Goal: Task Accomplishment & Management: Manage account settings

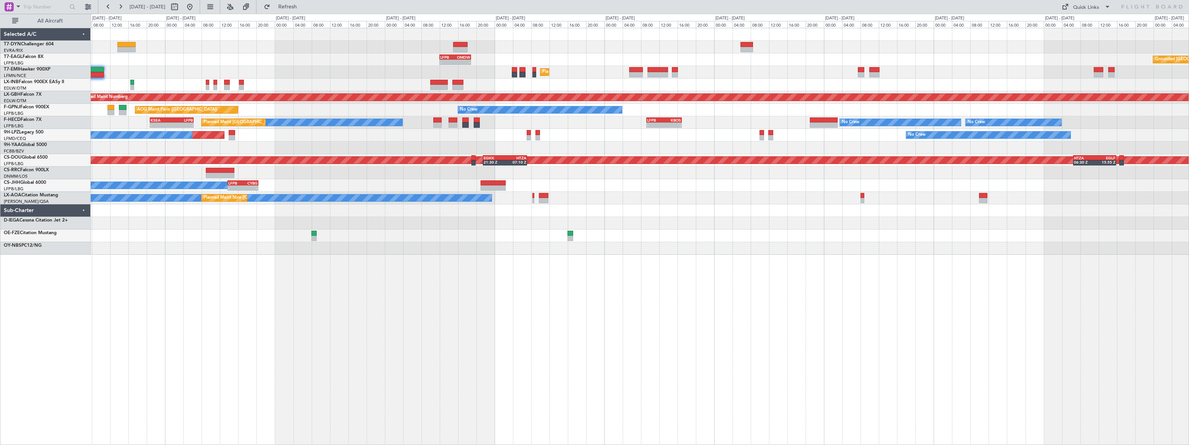
click at [182, 128] on div "Unplanned Maint [GEOGRAPHIC_DATA] (Riga Intl) - - LFPB 12:00 Z OMDW 18:55 Z Gro…" at bounding box center [640, 236] width 1098 height 417
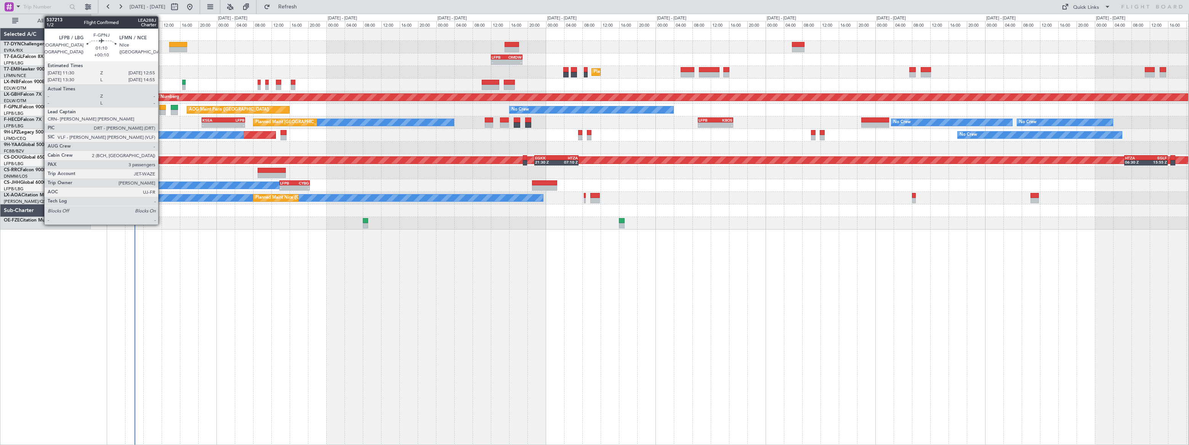
click at [161, 107] on div at bounding box center [162, 107] width 7 height 5
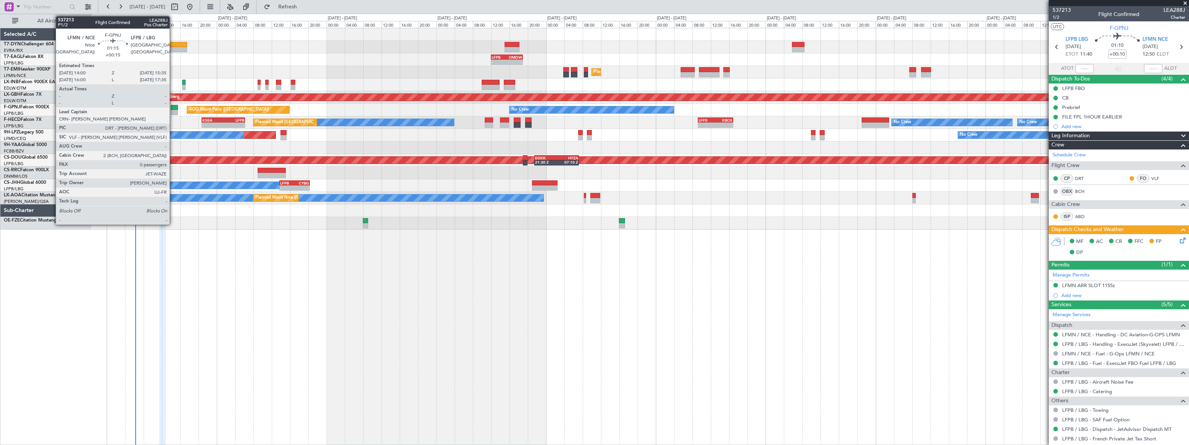
click at [173, 107] on div at bounding box center [175, 107] width 8 height 5
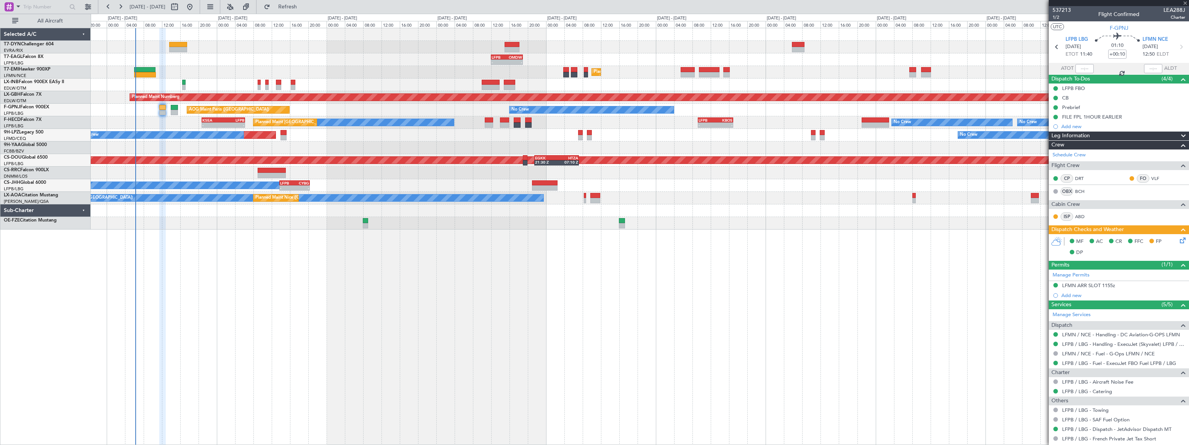
type input "+00:15"
type input "0"
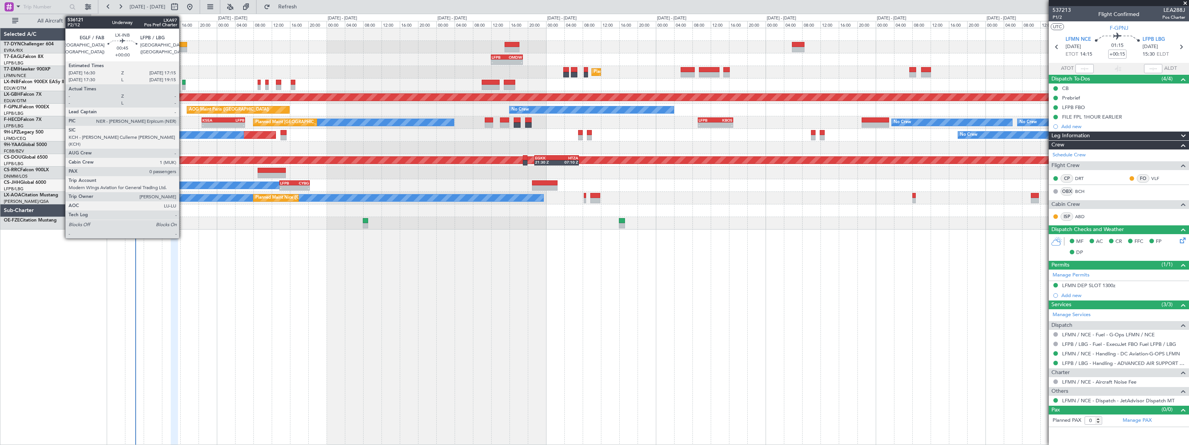
click at [182, 85] on div at bounding box center [184, 87] width 4 height 5
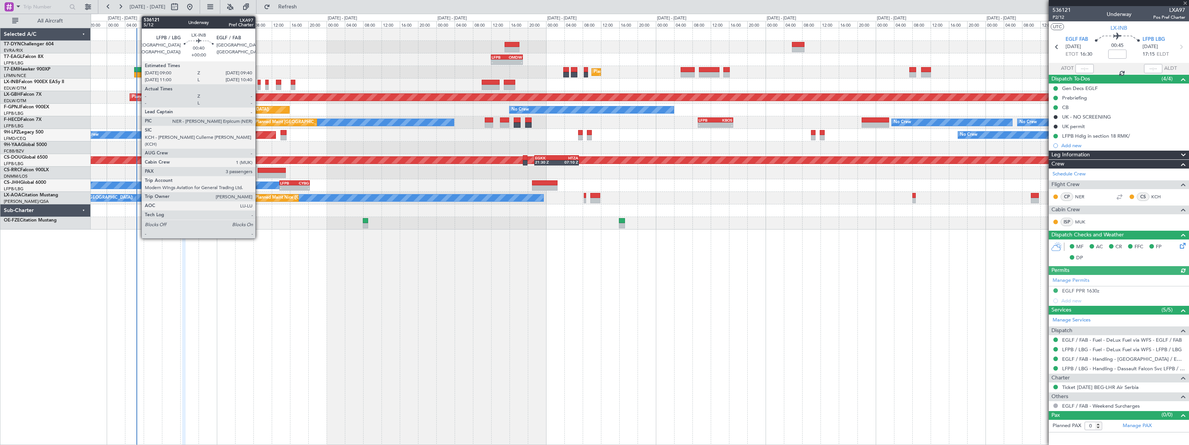
click at [259, 85] on div at bounding box center [259, 87] width 3 height 5
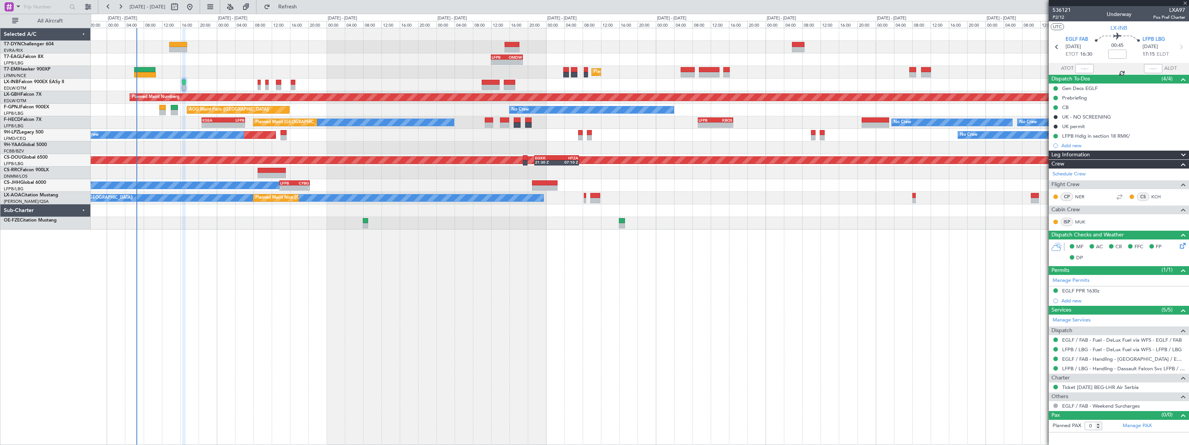
type input "3"
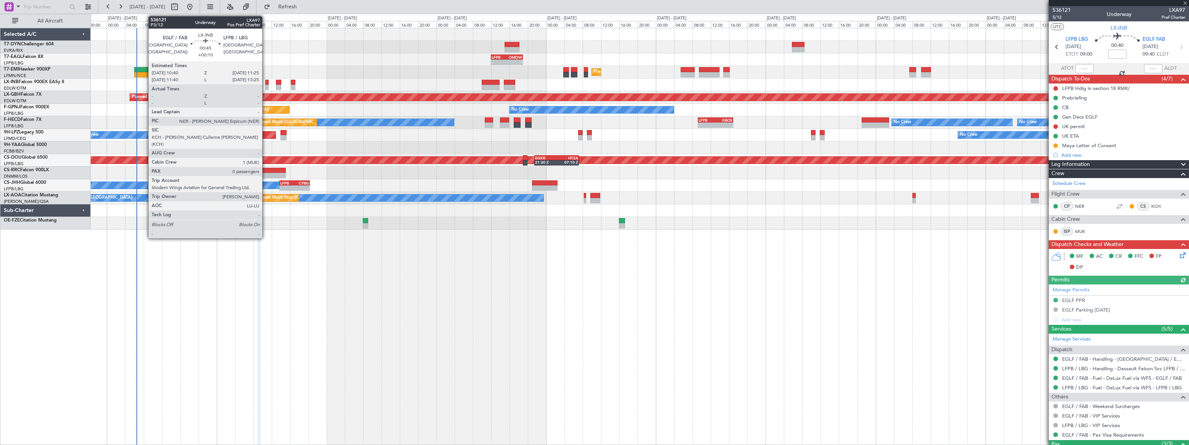
click at [266, 86] on div at bounding box center [267, 87] width 4 height 5
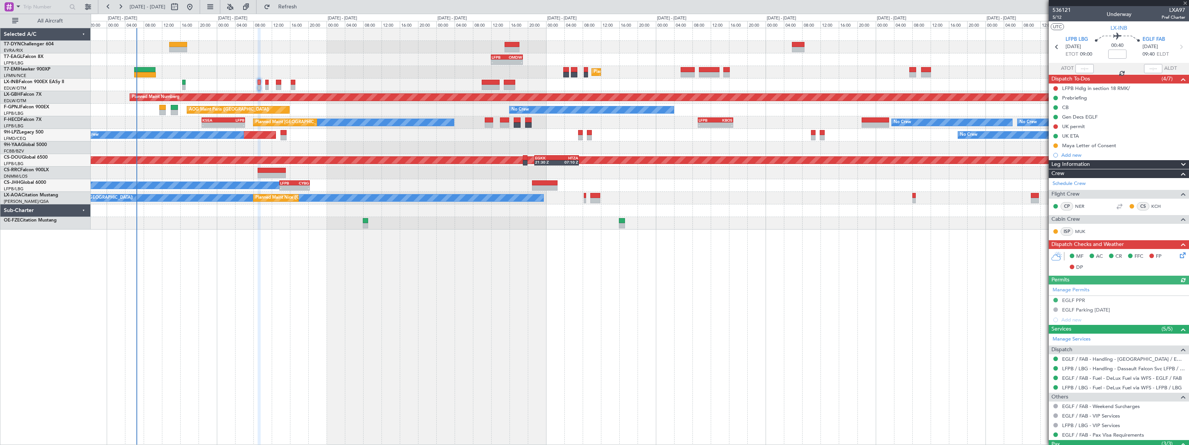
type input "+00:10"
type input "0"
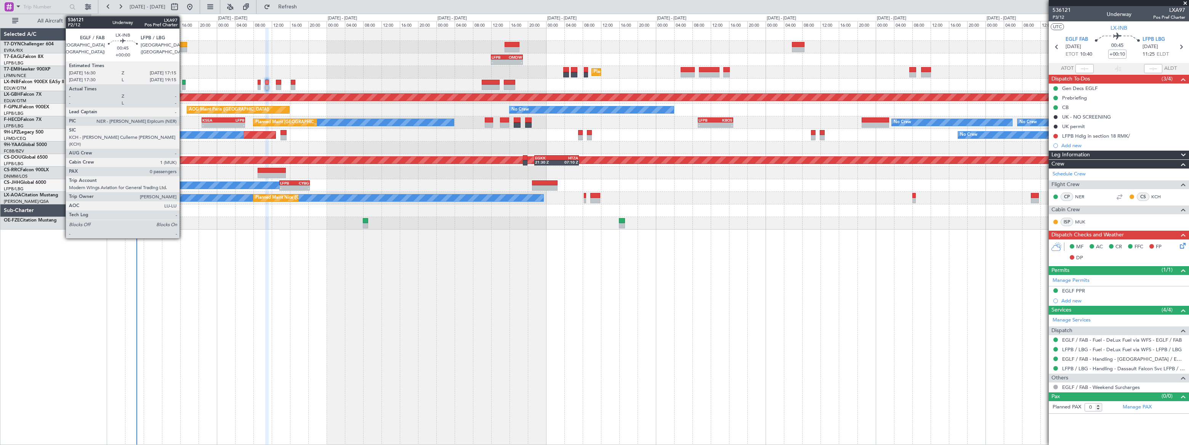
click at [183, 86] on div at bounding box center [184, 87] width 4 height 5
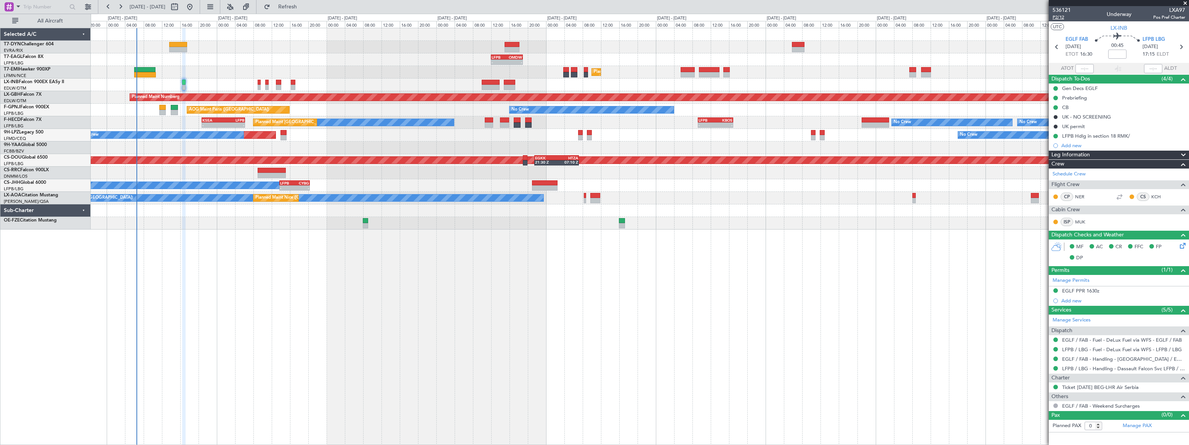
click at [1056, 16] on span "P2/12" at bounding box center [1061, 17] width 18 height 6
click at [1058, 16] on span "P2/12" at bounding box center [1061, 17] width 18 height 6
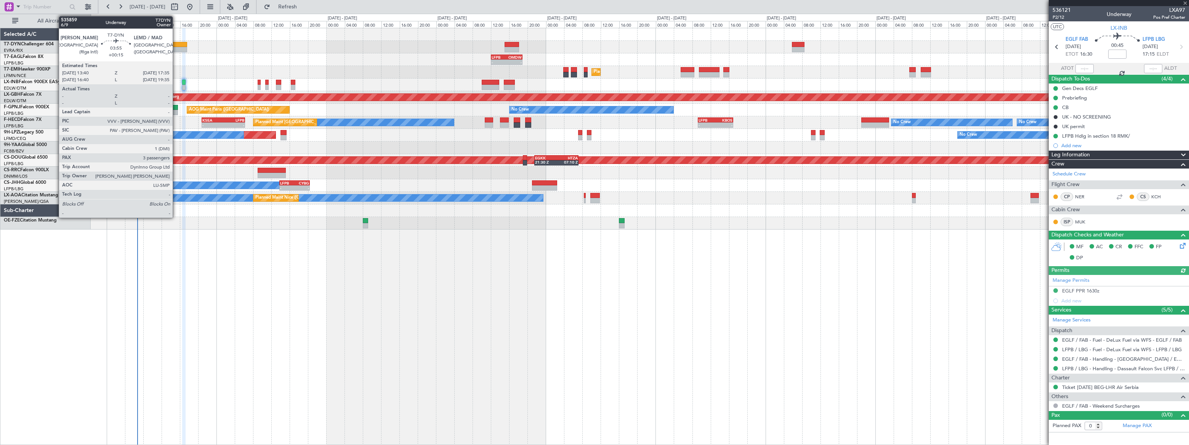
click at [177, 45] on div at bounding box center [178, 44] width 18 height 5
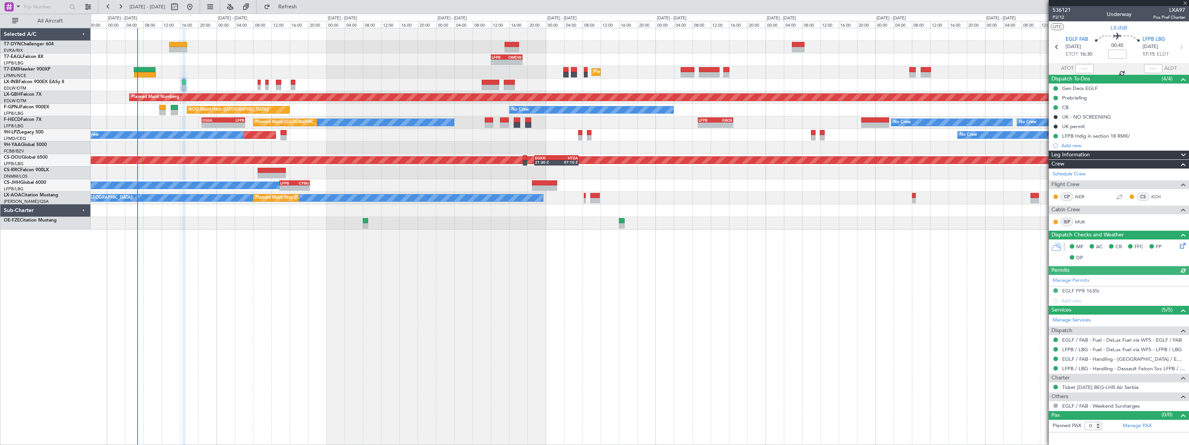
click at [177, 45] on div at bounding box center [178, 44] width 18 height 5
type input "+00:15"
type input "3"
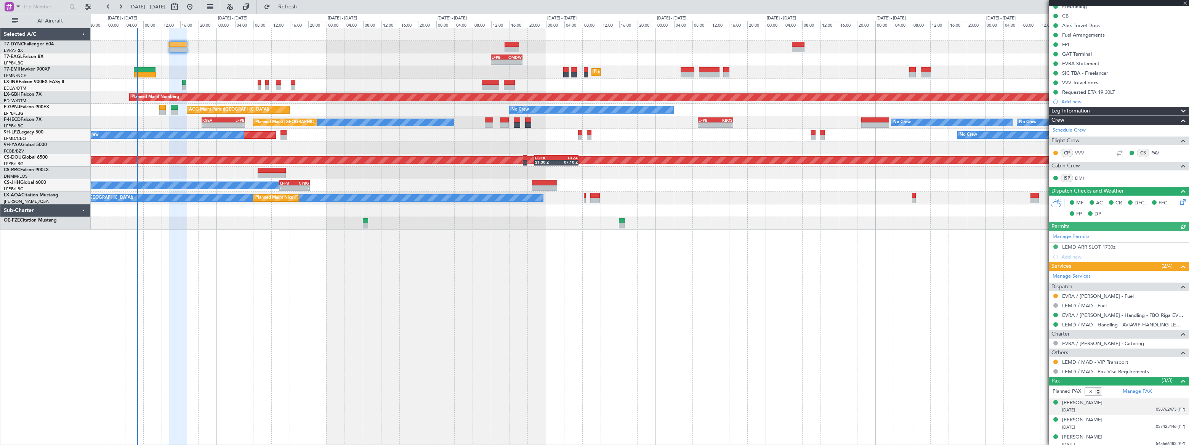
scroll to position [95, 0]
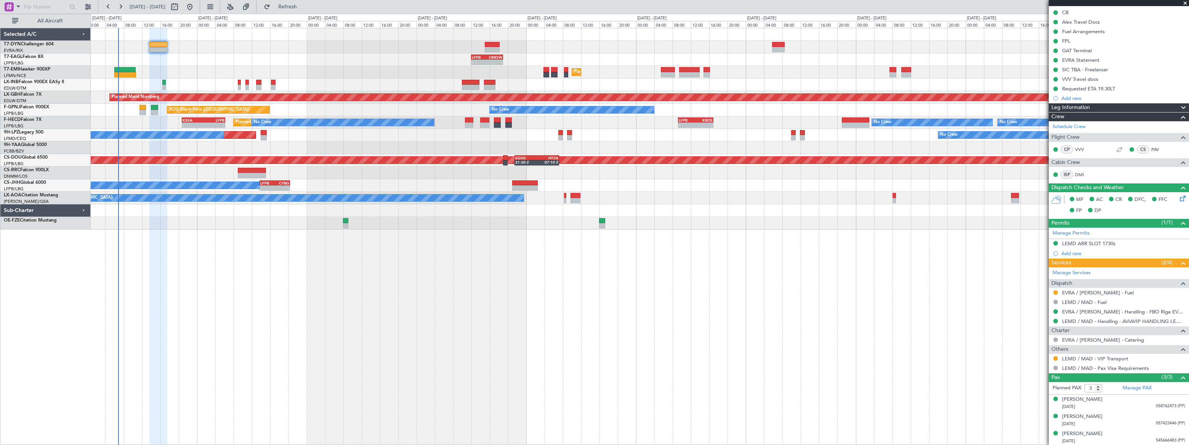
click at [310, 115] on div "AOG Maint Paris ([GEOGRAPHIC_DATA]) No Crew 05:10 Z 13:30 Z UCFM 05:00 Z LSGG 1…" at bounding box center [639, 110] width 1097 height 13
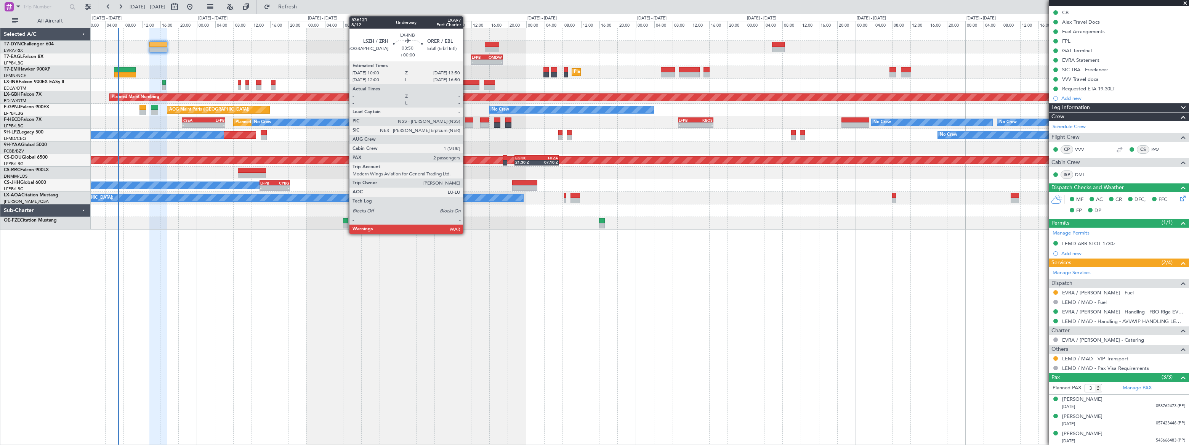
click at [469, 82] on div at bounding box center [471, 82] width 18 height 5
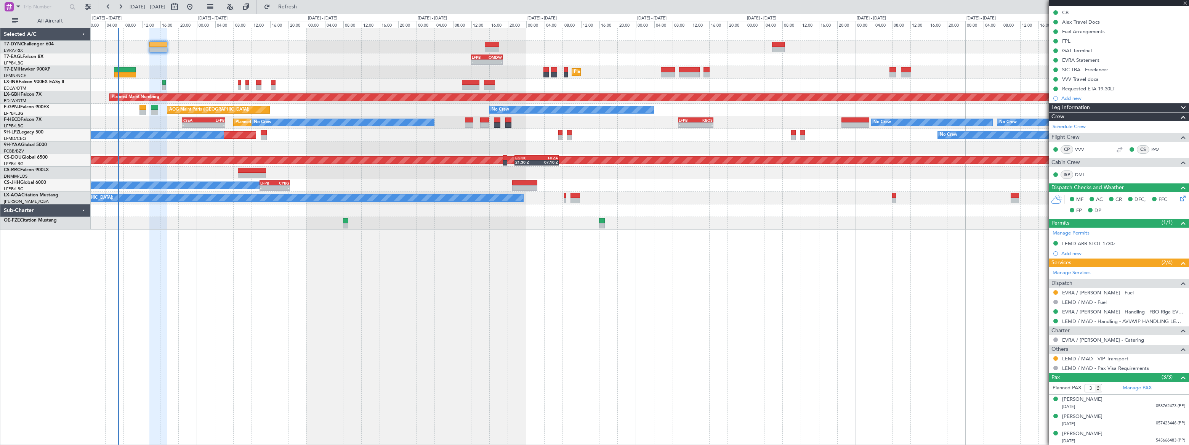
type input "2"
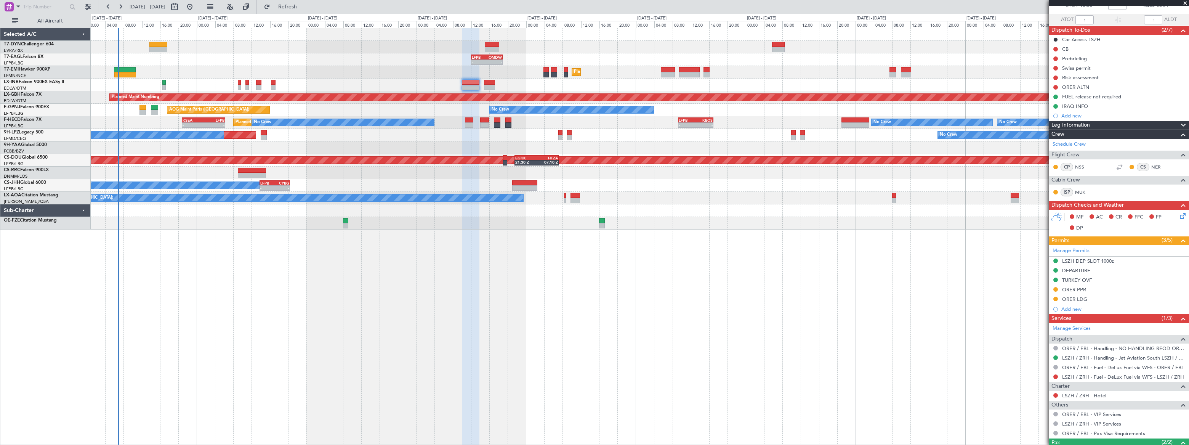
scroll to position [0, 0]
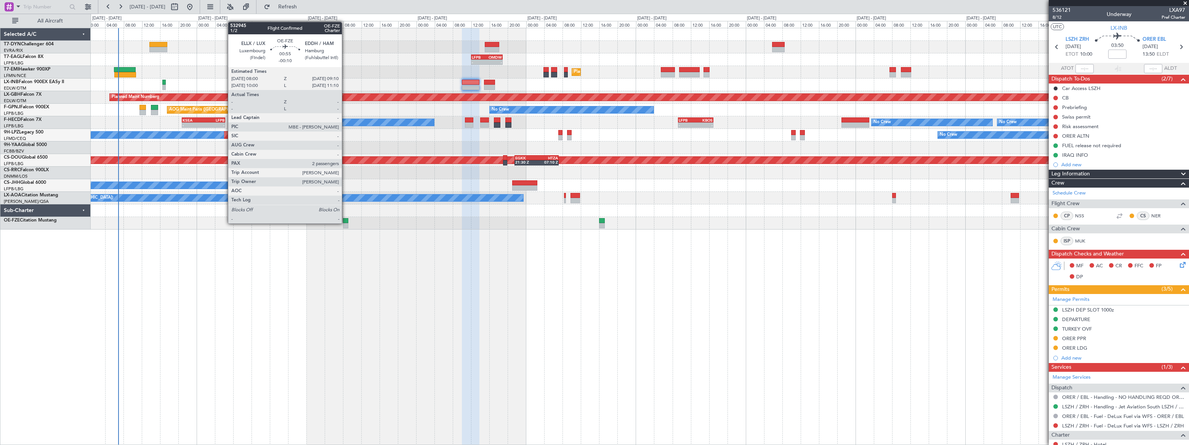
click at [345, 223] on div at bounding box center [346, 225] width 6 height 5
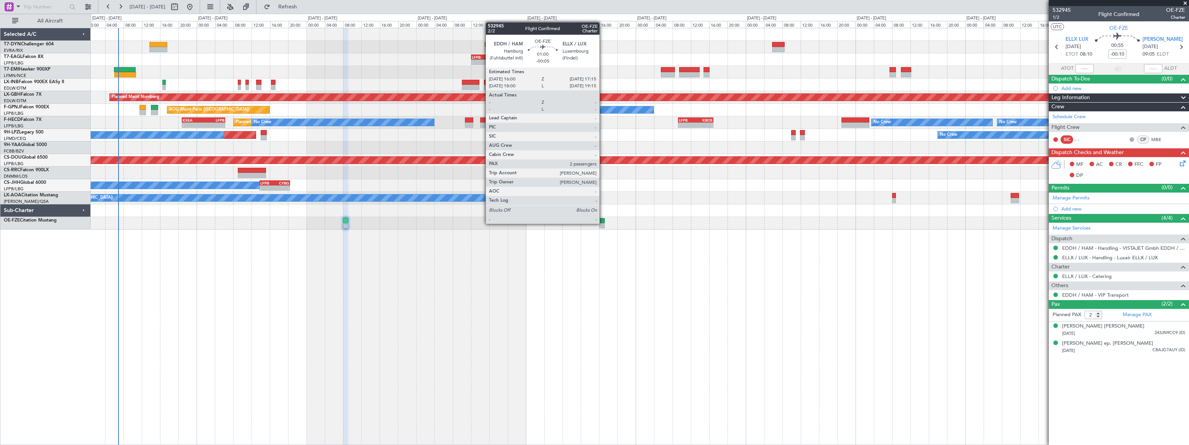
click at [603, 223] on div at bounding box center [602, 225] width 6 height 5
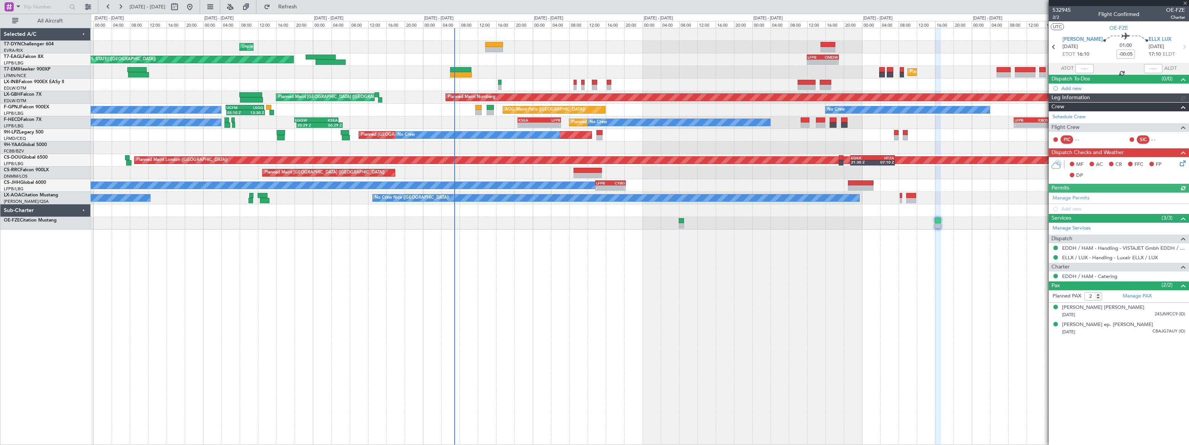
click at [567, 283] on div "Unplanned Maint [GEOGRAPHIC_DATA] (Riga Intl) - - LFPB 12:00 Z OMDW 18:55 Z Pla…" at bounding box center [640, 236] width 1098 height 417
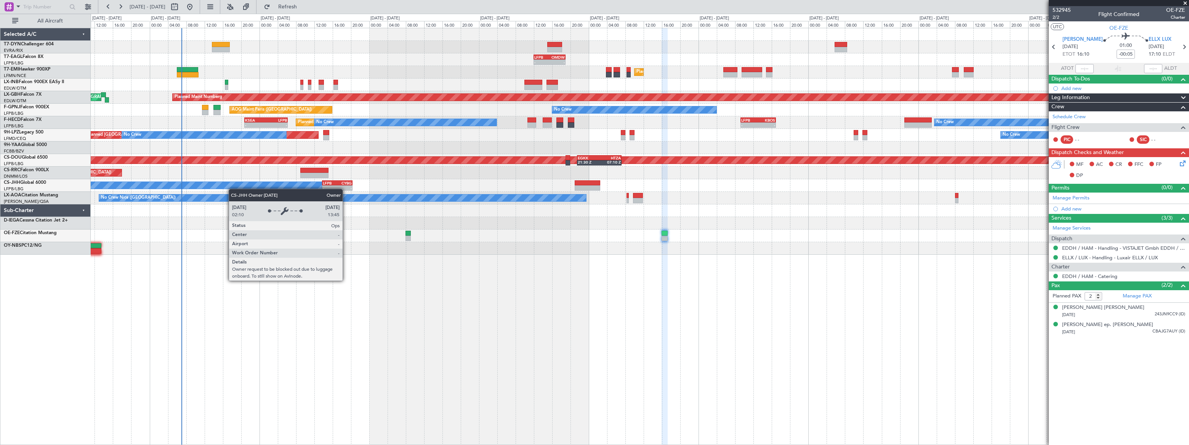
click at [230, 189] on div "Unplanned Maint [GEOGRAPHIC_DATA] (Riga Intl) - - LFPB 12:00 Z OMDW 18:55 Z Gro…" at bounding box center [639, 141] width 1097 height 226
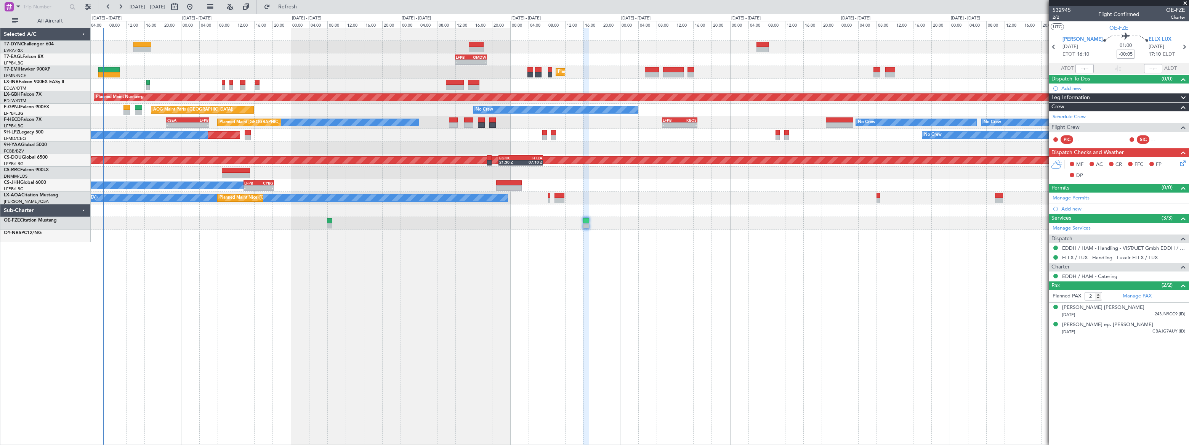
click at [213, 271] on div "Unplanned Maint [GEOGRAPHIC_DATA] (Riga Intl) - - LFPB 12:00 Z OMDW 18:55 Z Gro…" at bounding box center [640, 236] width 1098 height 417
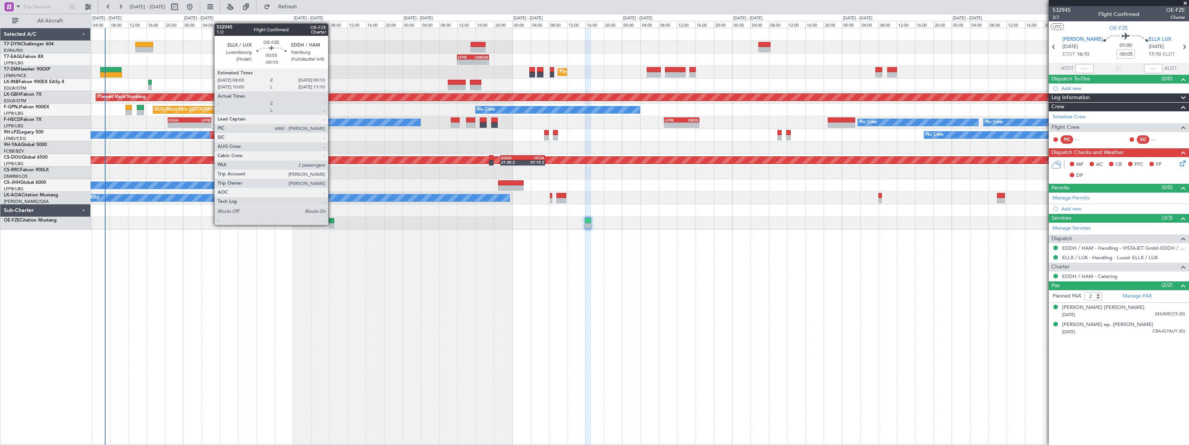
click at [331, 224] on div at bounding box center [332, 225] width 6 height 5
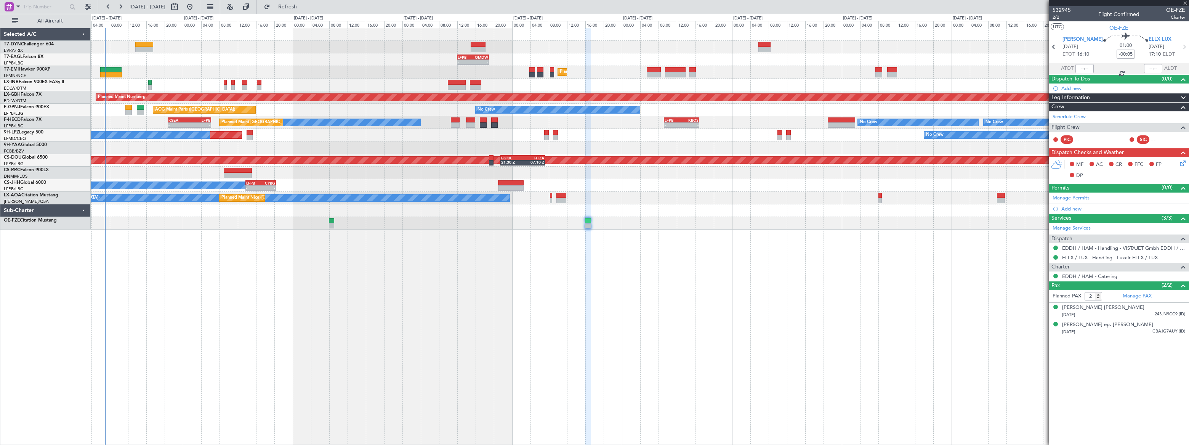
type input "-00:10"
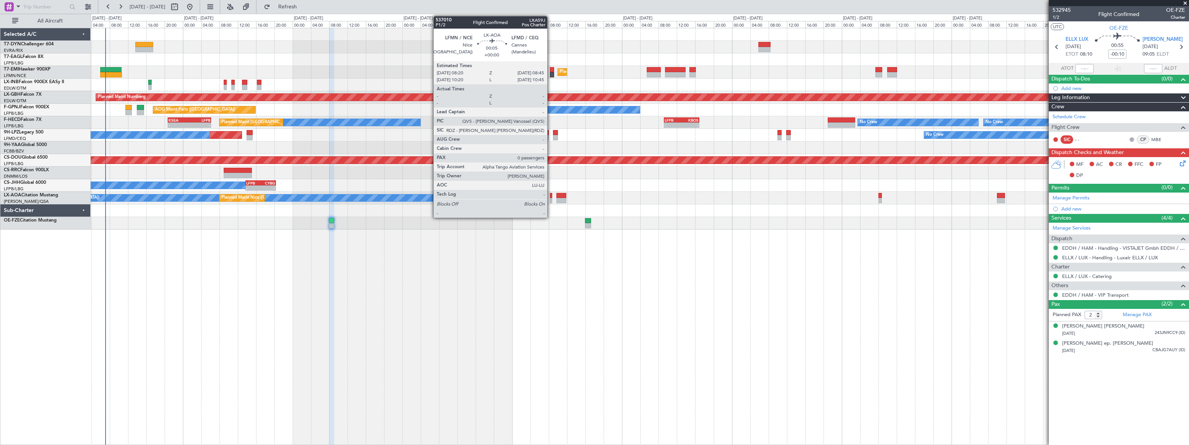
click at [550, 198] on div at bounding box center [551, 200] width 2 height 5
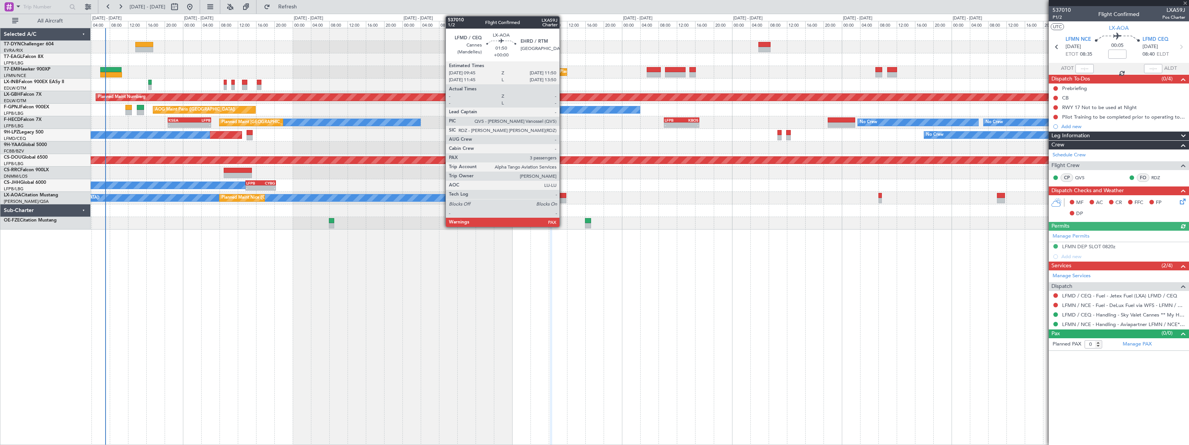
click at [563, 194] on div at bounding box center [561, 195] width 10 height 5
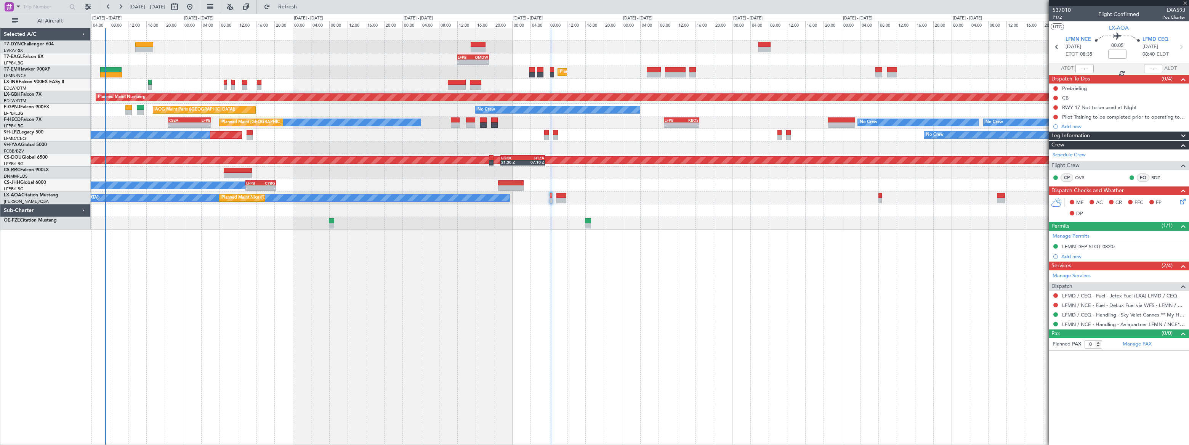
type input "3"
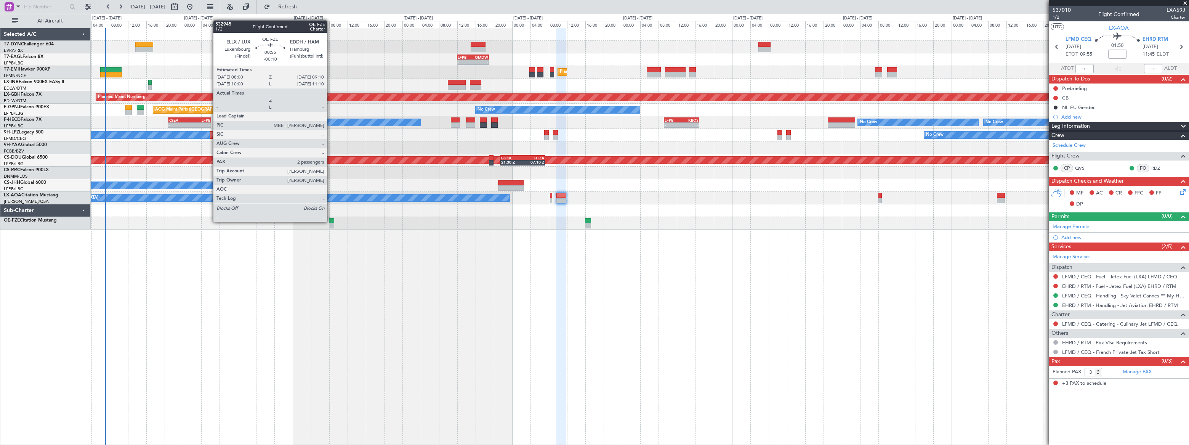
click at [330, 221] on div at bounding box center [332, 220] width 6 height 5
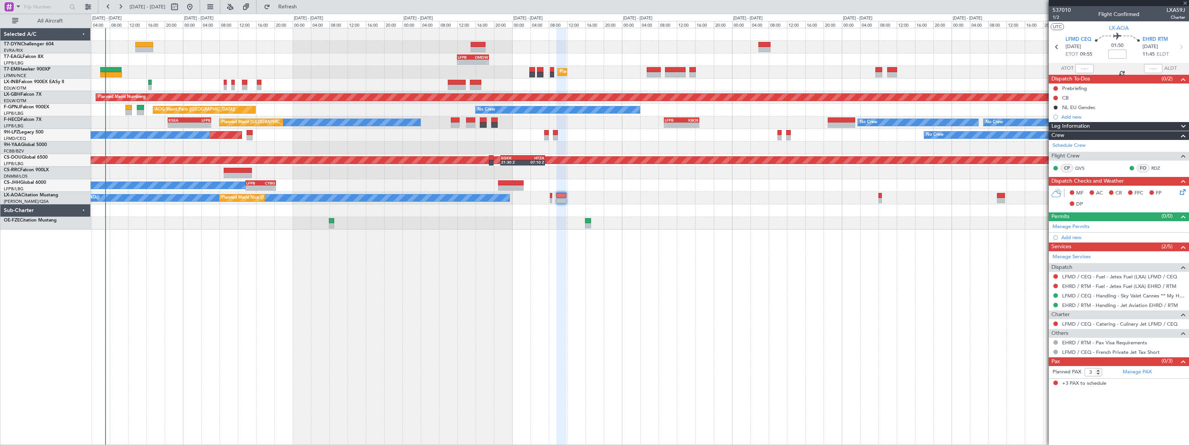
type input "-00:10"
type input "2"
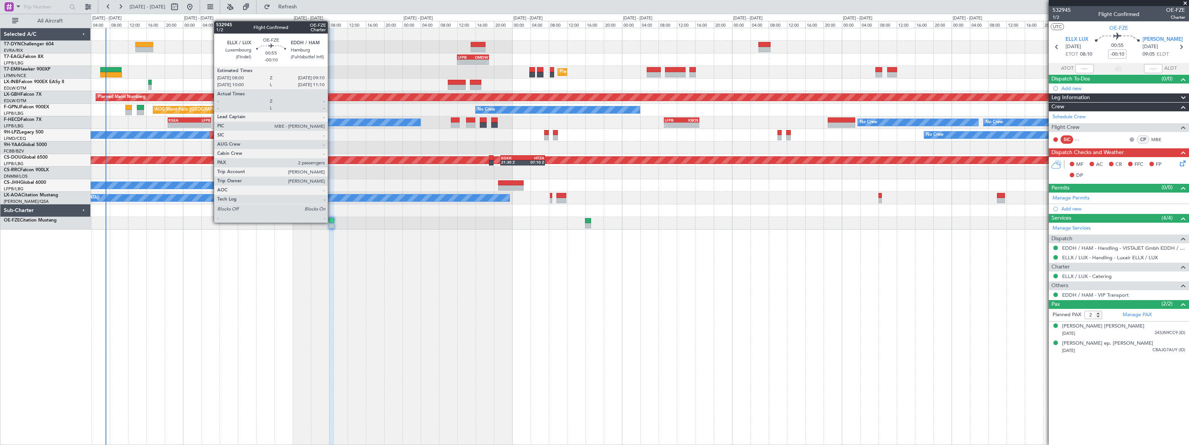
click at [331, 222] on div at bounding box center [332, 220] width 6 height 5
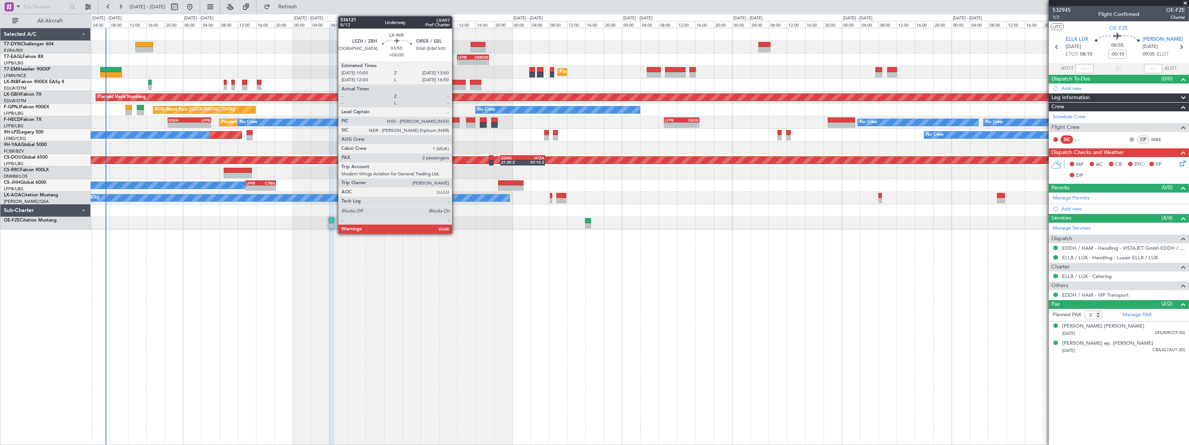
click at [455, 83] on div at bounding box center [457, 82] width 18 height 5
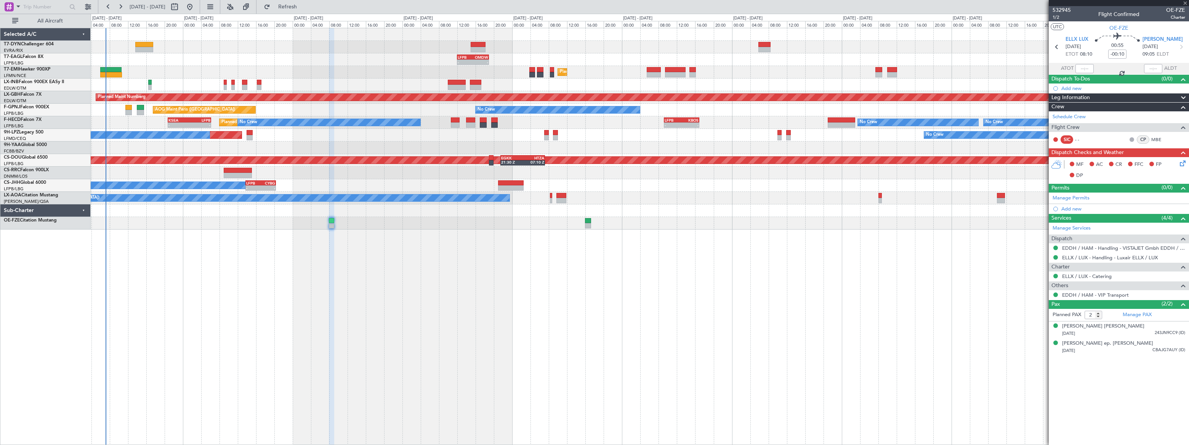
click at [455, 83] on div at bounding box center [457, 82] width 18 height 5
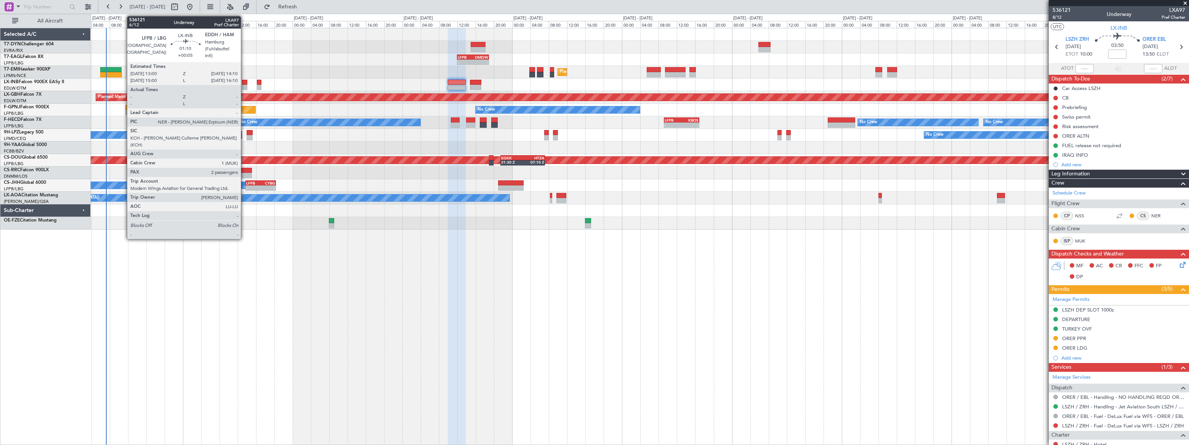
click at [244, 85] on div at bounding box center [245, 87] width 6 height 5
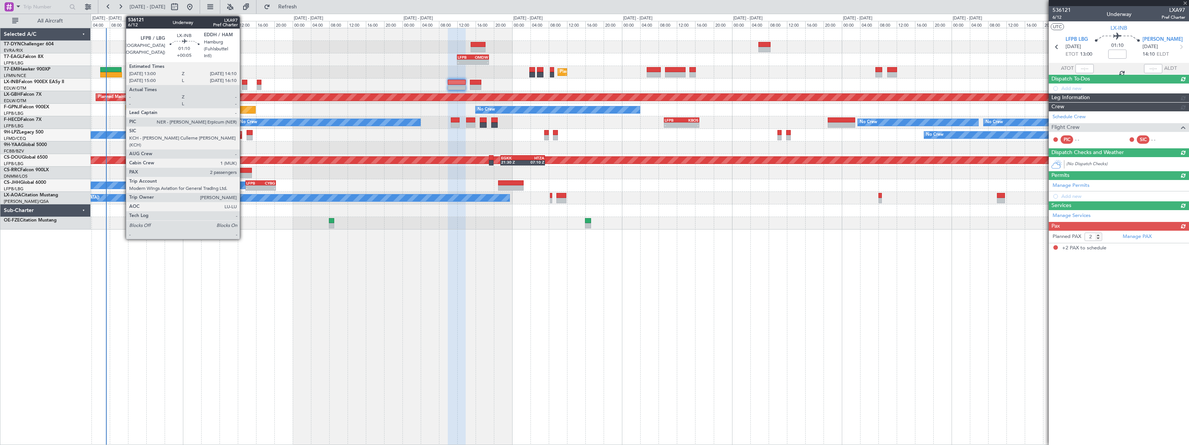
type input "+00:05"
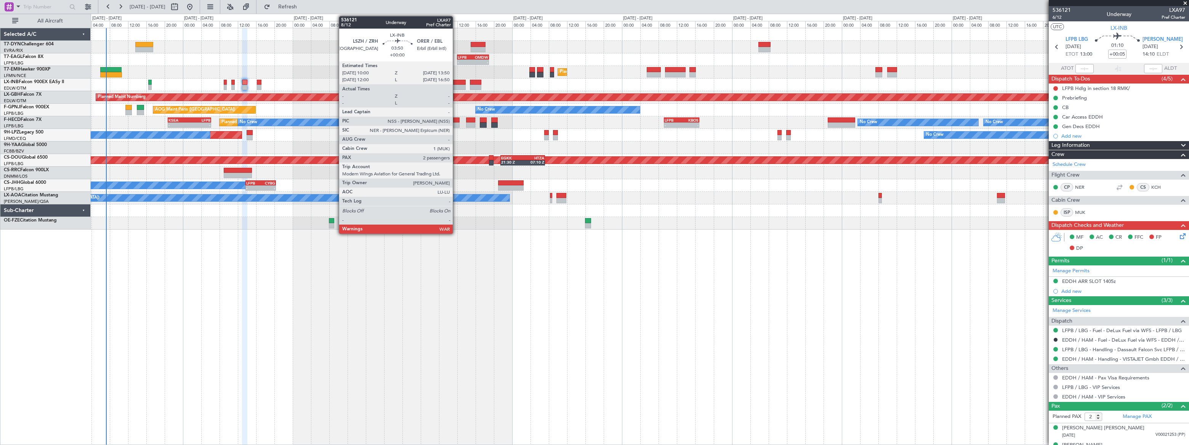
click at [456, 83] on div at bounding box center [457, 82] width 18 height 5
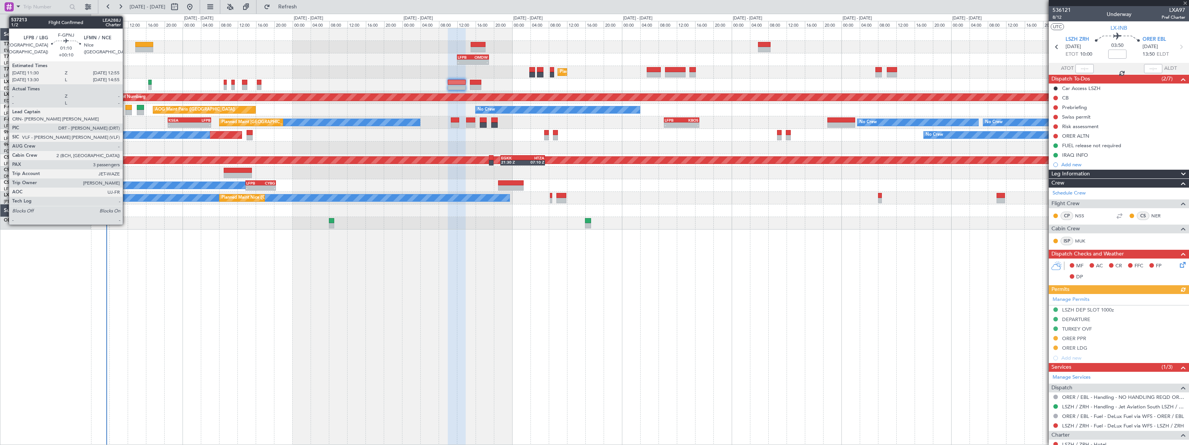
click at [126, 108] on div at bounding box center [128, 107] width 7 height 5
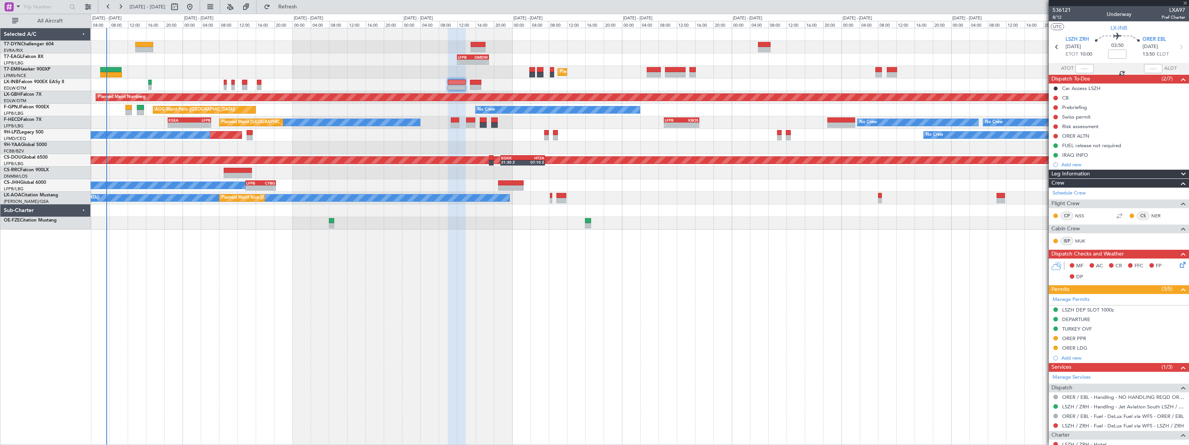
type input "+00:10"
type input "3"
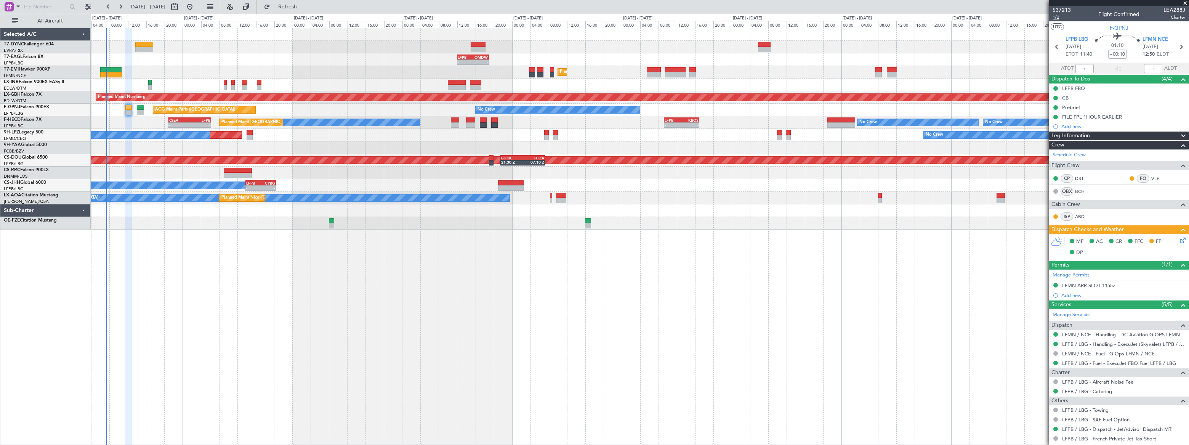
click at [1053, 16] on span "1/2" at bounding box center [1061, 17] width 18 height 6
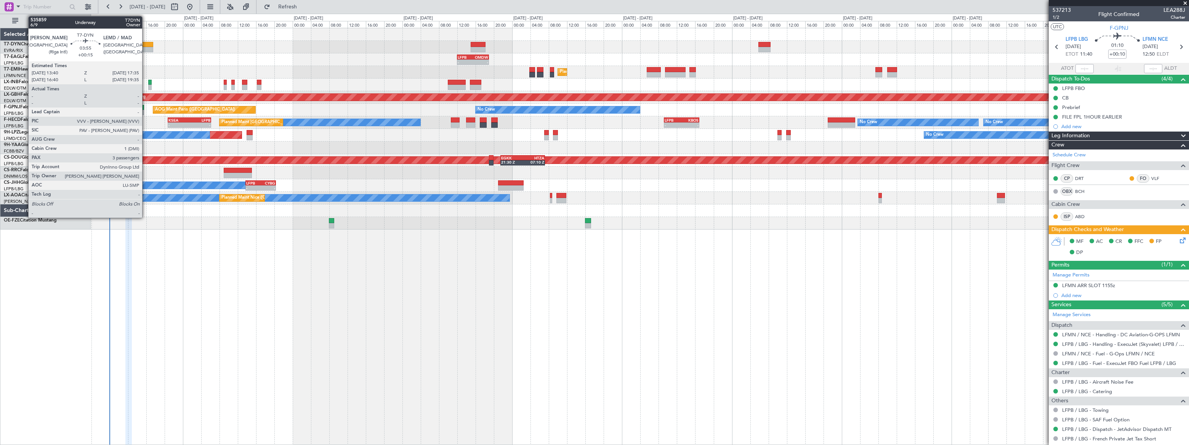
click at [146, 46] on div at bounding box center [144, 44] width 18 height 5
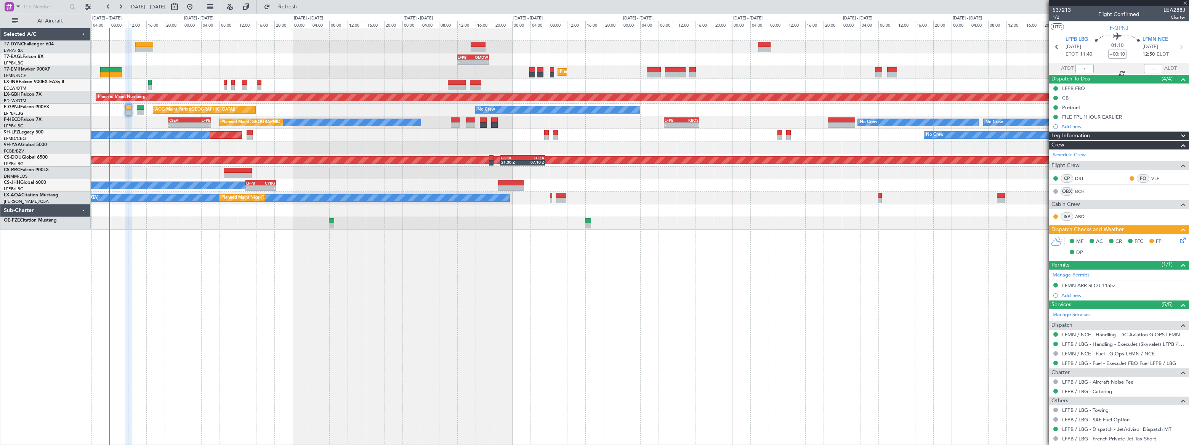
type input "+00:15"
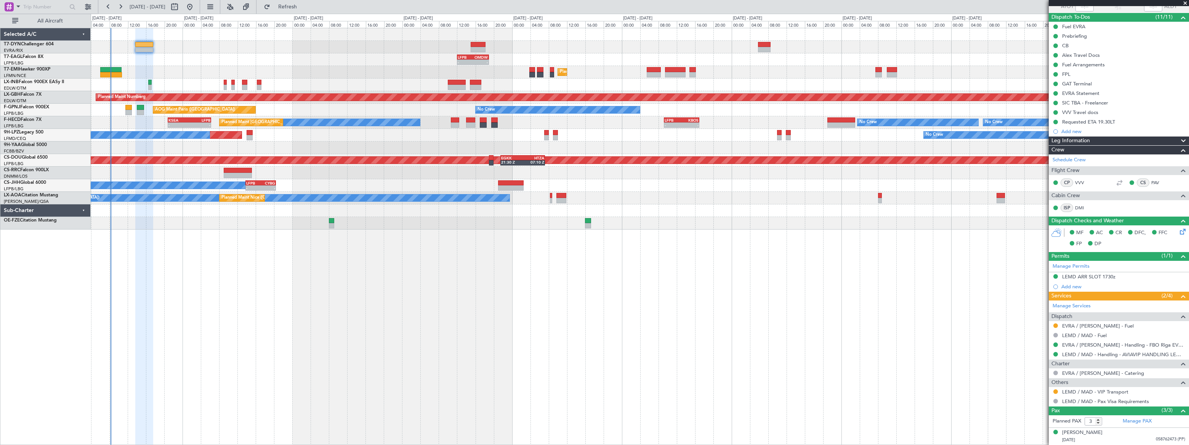
scroll to position [95, 0]
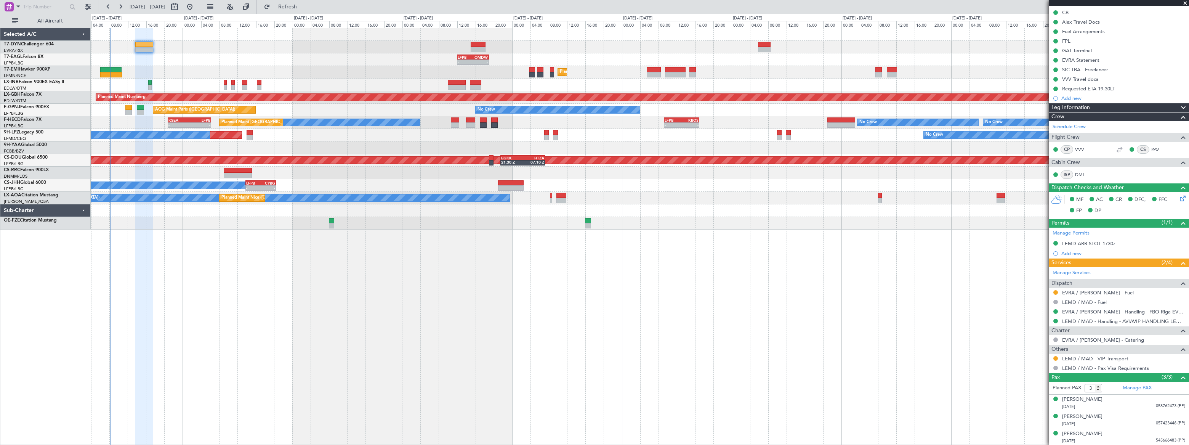
click at [1093, 357] on link "LEMD / MAD - VIP Transport" at bounding box center [1095, 358] width 66 height 6
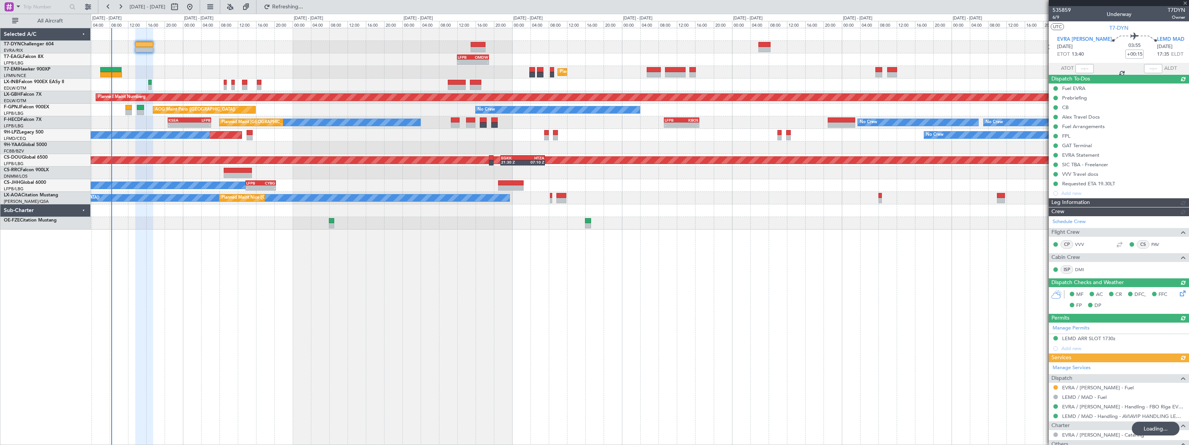
scroll to position [95, 0]
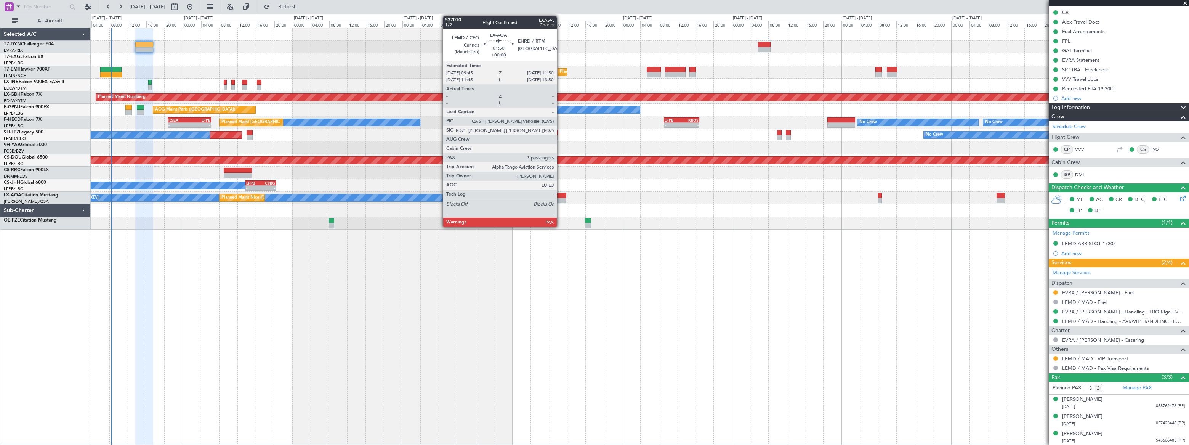
click at [560, 197] on div at bounding box center [561, 195] width 10 height 5
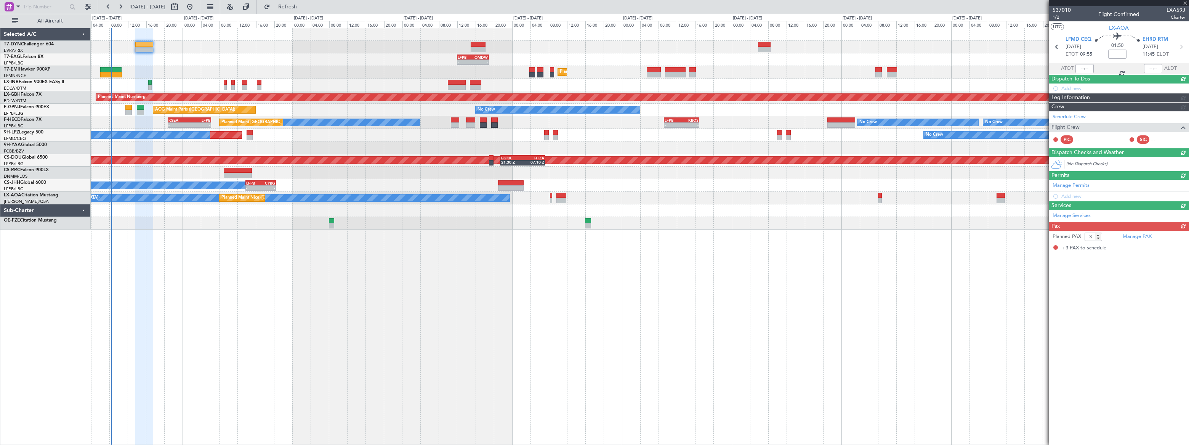
scroll to position [0, 0]
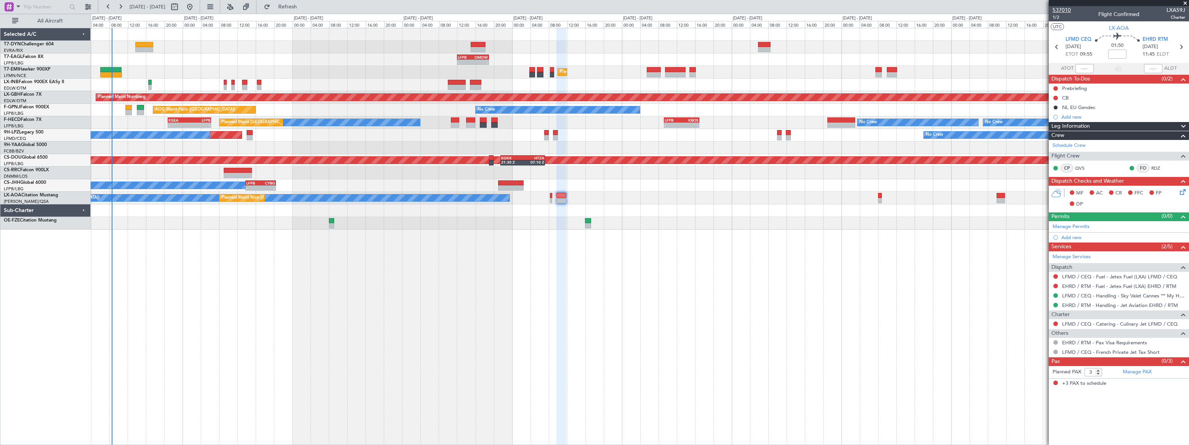
click at [1060, 9] on span "537010" at bounding box center [1061, 10] width 18 height 8
click at [304, 8] on span "Refresh" at bounding box center [288, 6] width 32 height 5
click at [181, 7] on button at bounding box center [174, 7] width 12 height 12
select select "9"
select select "2025"
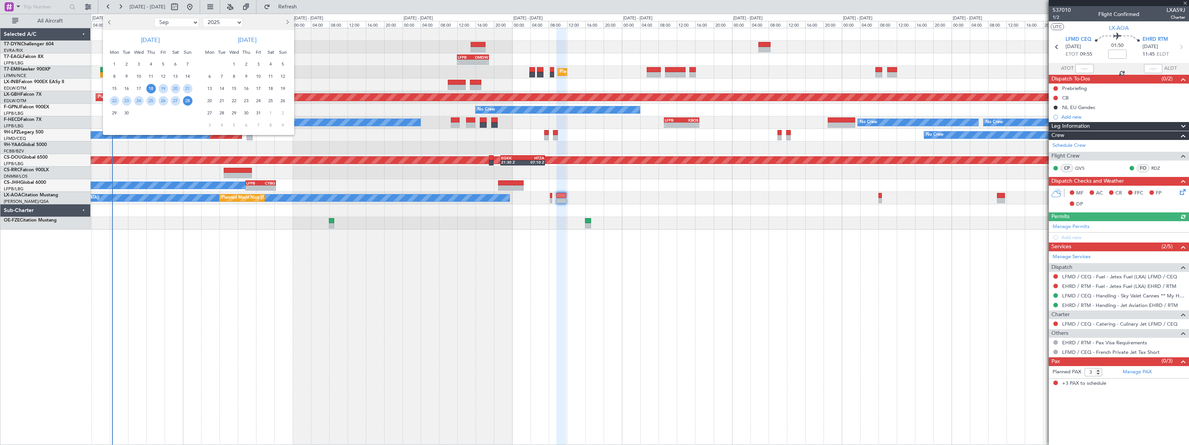
click at [191, 22] on select "Jan Feb Mar Apr May Jun Jul Aug Sep Oct Nov Dec" at bounding box center [176, 22] width 45 height 9
select select "10"
click at [154, 18] on select "Jan Feb Mar Apr May Jun Jul Aug Sep Oct Nov Dec" at bounding box center [176, 22] width 45 height 9
click at [136, 63] on span "1" at bounding box center [139, 64] width 10 height 10
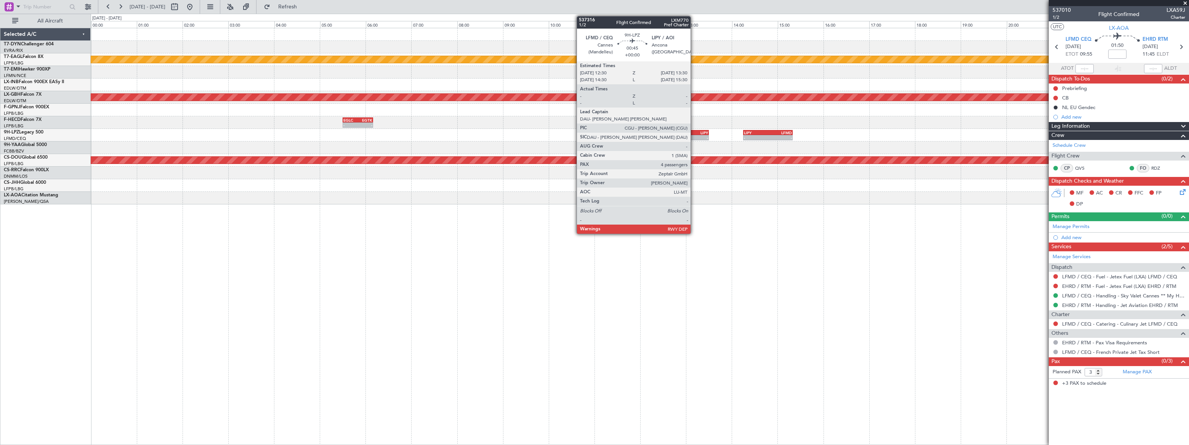
click at [693, 134] on div "LIPY" at bounding box center [697, 132] width 22 height 5
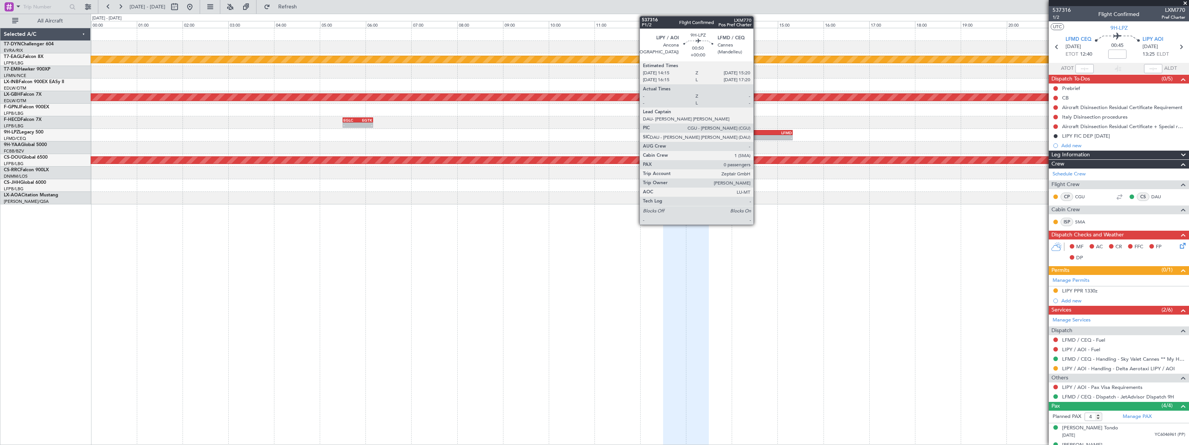
click at [757, 132] on div "LIPY" at bounding box center [756, 132] width 24 height 5
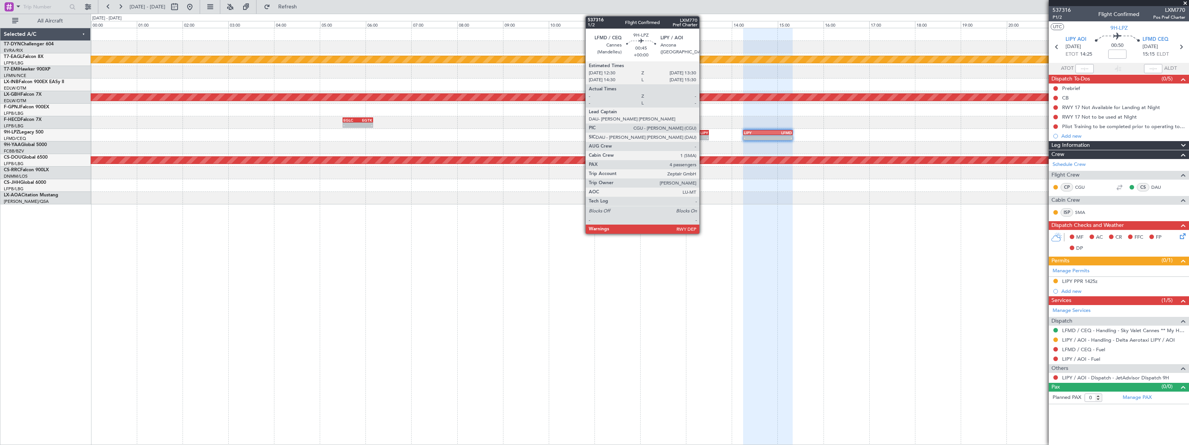
click at [702, 133] on div "LIPY" at bounding box center [697, 132] width 22 height 5
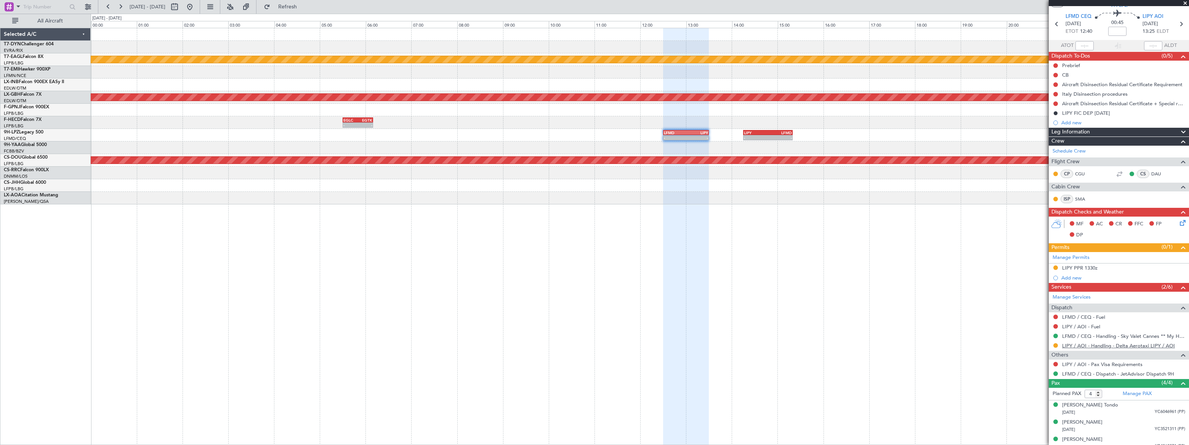
scroll to position [46, 0]
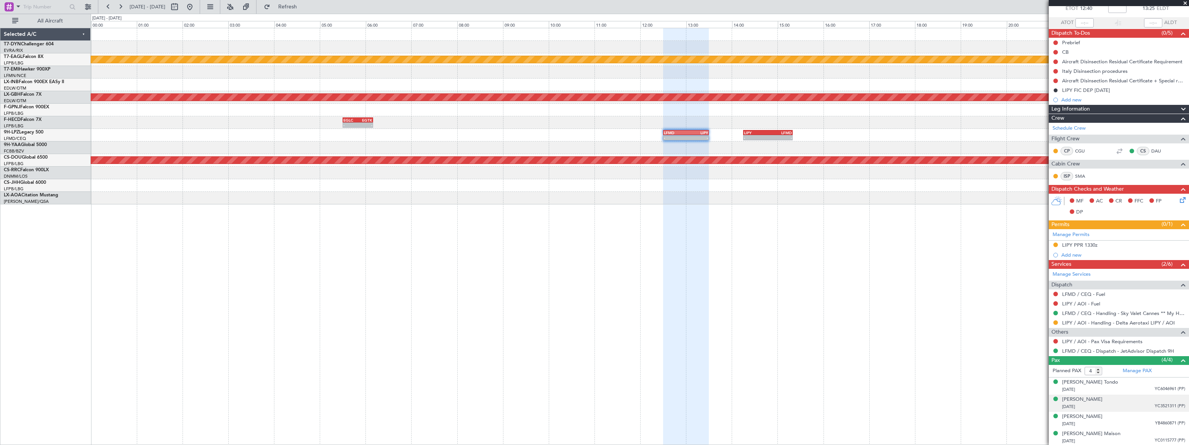
click at [1143, 394] on li "Filippo Bordoni 03/04/1944 YC3521311 (PP)" at bounding box center [1118, 402] width 140 height 17
click at [1145, 387] on div "14/01/1971 YC6046961 (PP)" at bounding box center [1123, 390] width 123 height 8
click at [1141, 417] on div "Filippo Bordoni 03/04/1944 YC3521311 (PP)" at bounding box center [1123, 421] width 123 height 15
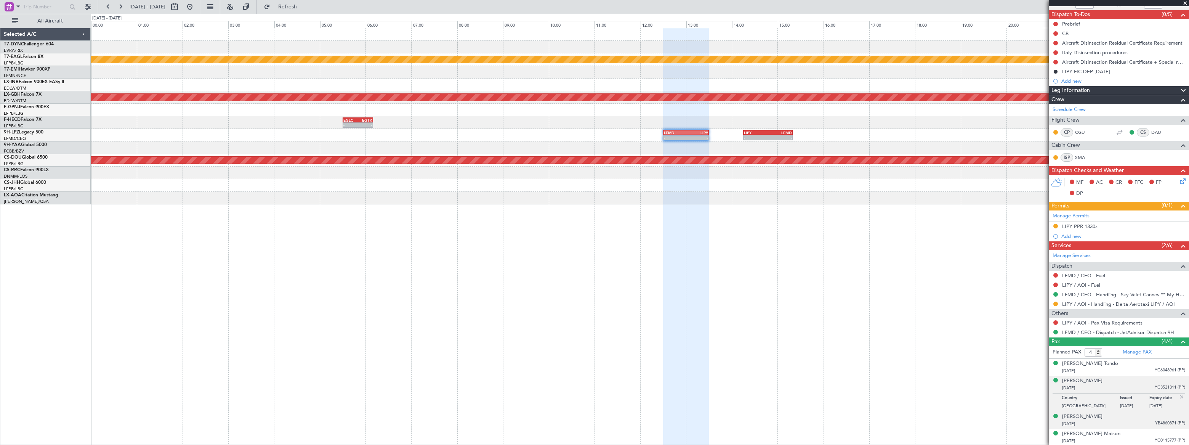
click at [1135, 420] on div "28/06/1979 YB4860871 (PP)" at bounding box center [1123, 424] width 123 height 8
click at [1132, 439] on div "30/01/1944 YC0115777 (PP)" at bounding box center [1123, 441] width 123 height 8
click at [1054, 320] on button at bounding box center [1055, 322] width 5 height 5
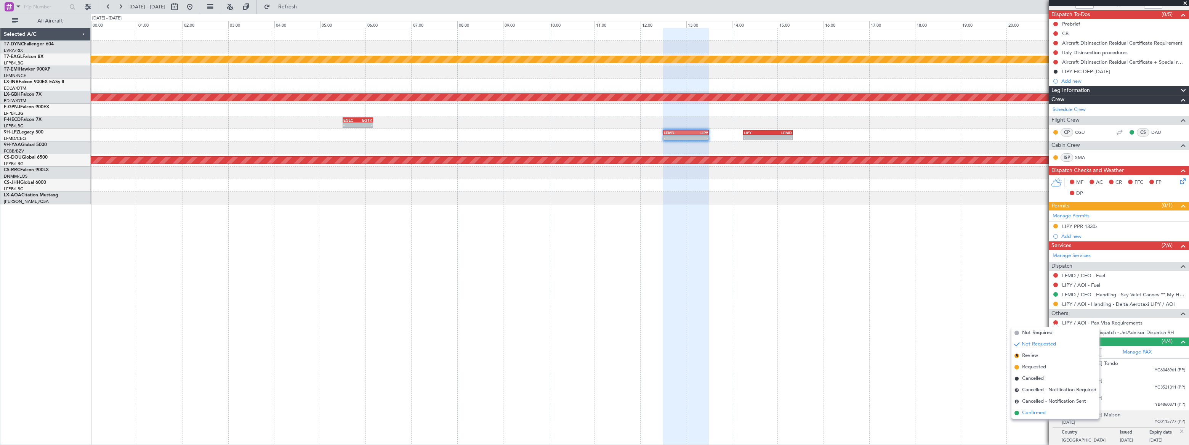
click at [1024, 410] on span "Confirmed" at bounding box center [1034, 413] width 24 height 8
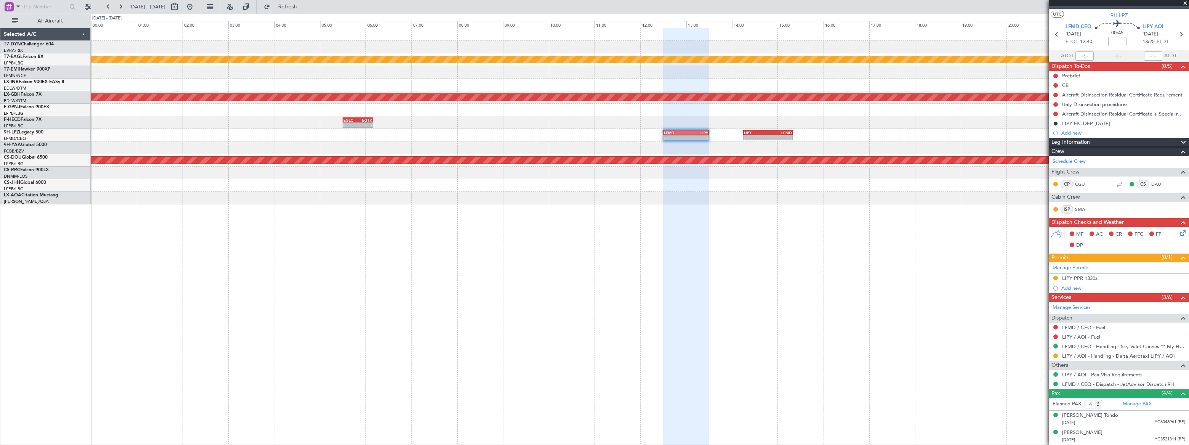
scroll to position [0, 0]
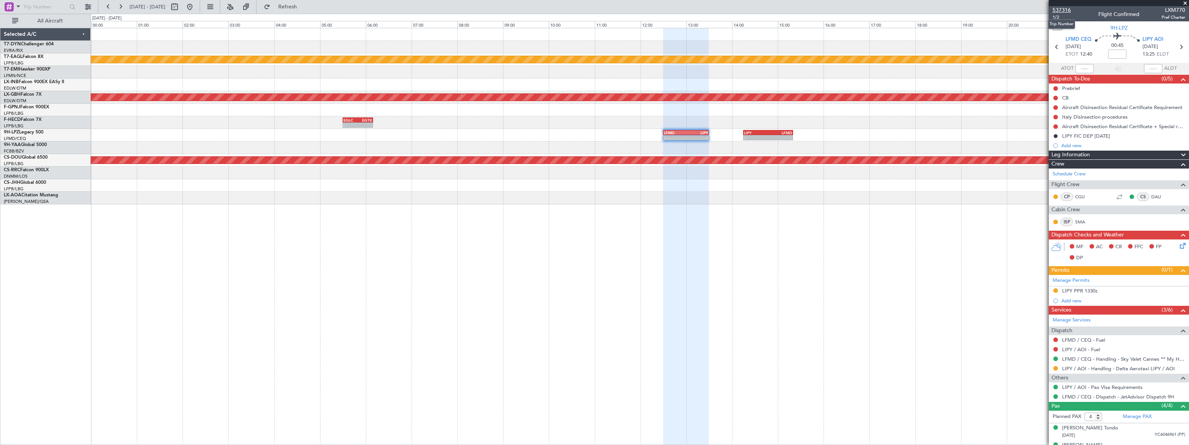
click at [1055, 9] on span "537316" at bounding box center [1061, 10] width 18 height 8
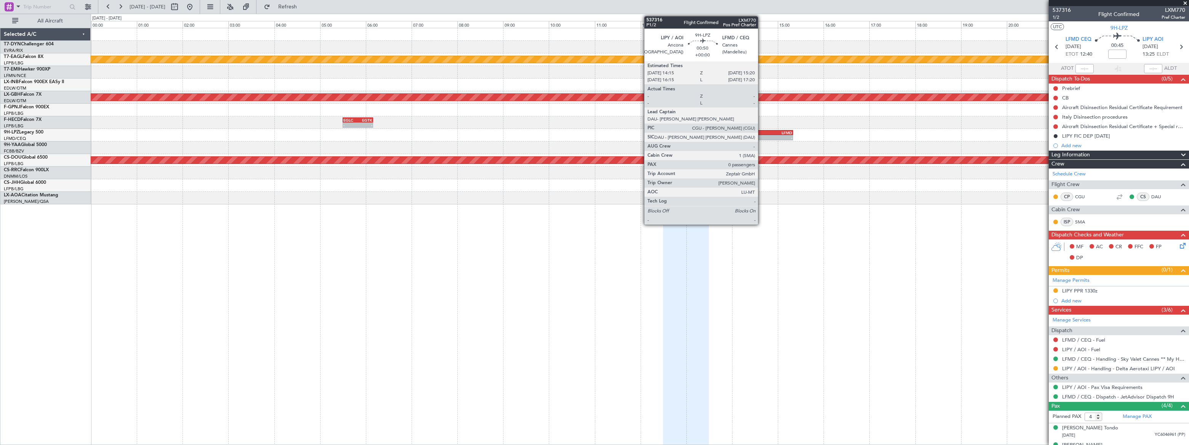
click at [761, 138] on div "-" at bounding box center [756, 137] width 24 height 5
click at [763, 134] on div "LIPY" at bounding box center [756, 132] width 24 height 5
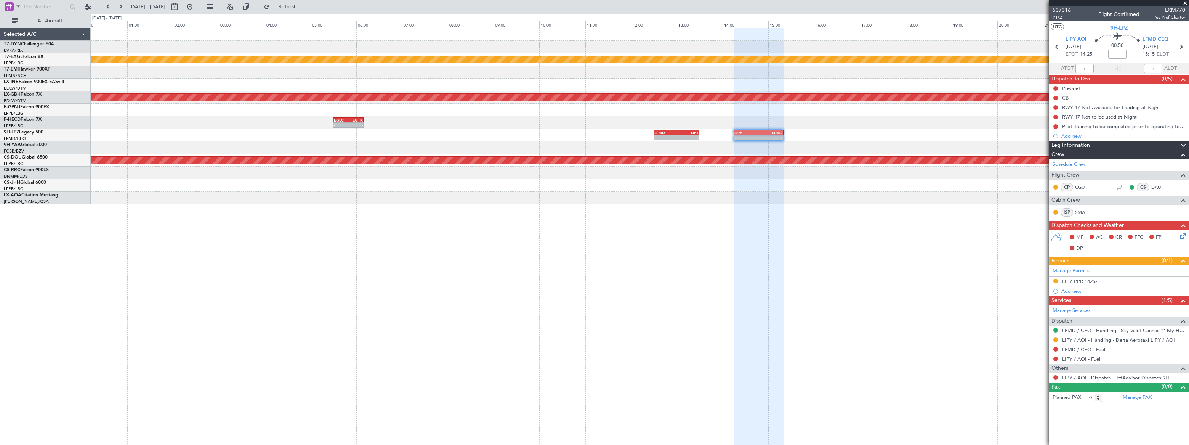
click at [735, 112] on div at bounding box center [639, 110] width 1097 height 13
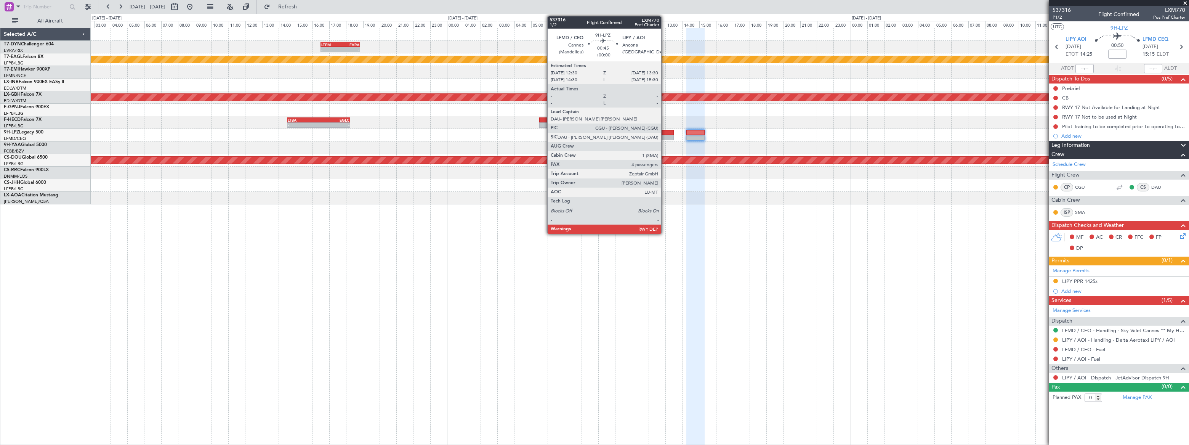
click at [664, 131] on div at bounding box center [665, 132] width 17 height 5
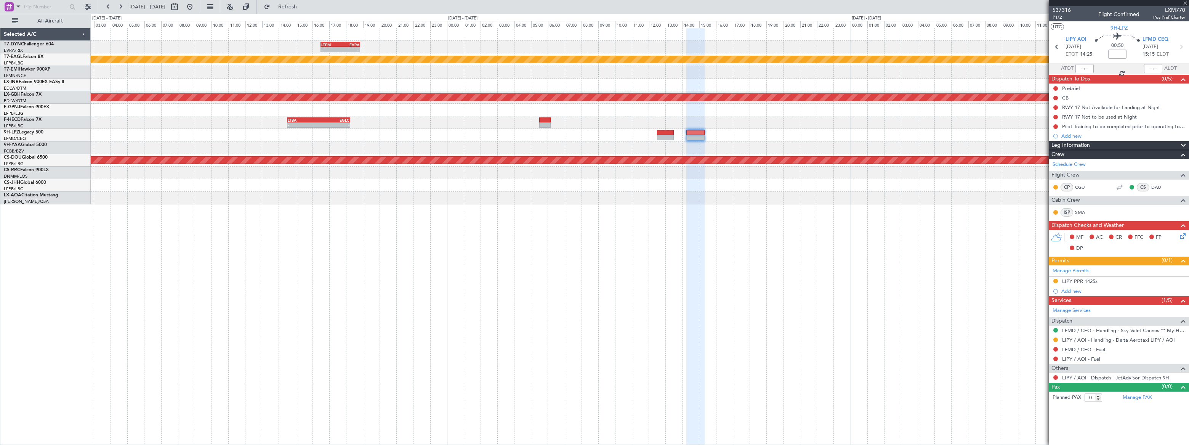
type input "4"
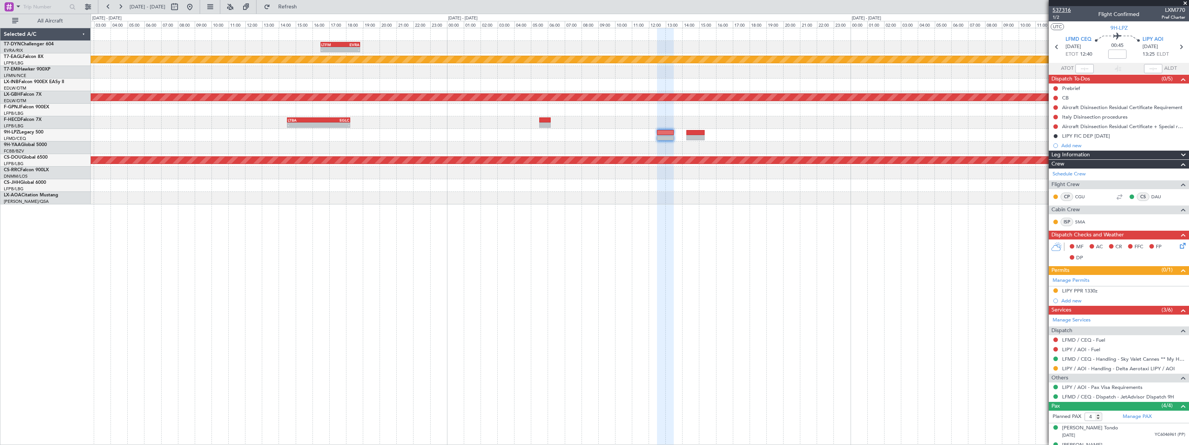
click at [1067, 8] on span "537316" at bounding box center [1061, 10] width 18 height 8
click at [196, 7] on button at bounding box center [190, 7] width 12 height 12
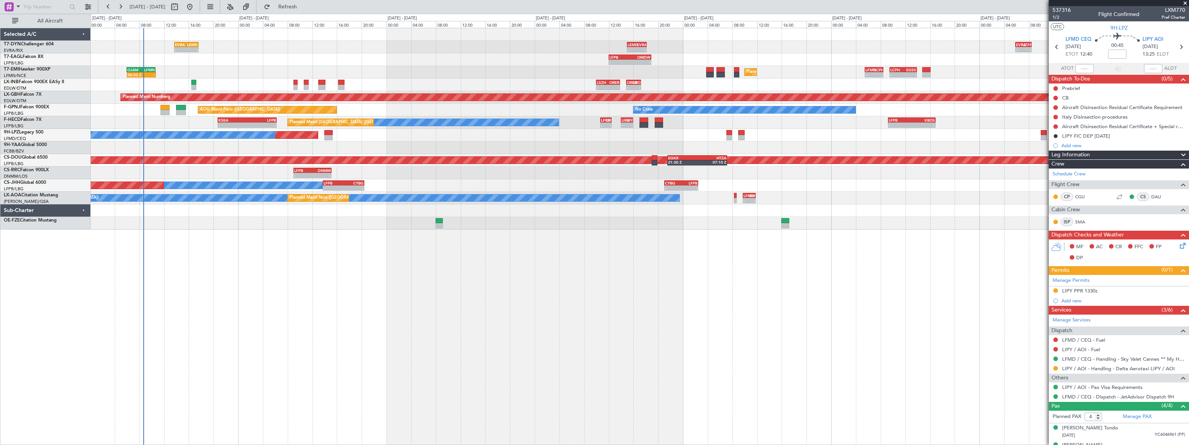
click at [272, 246] on div "EVRA 13:40 Z LEMD 17:35 Z - - LEMD 15:00 Z EVRA 18:10 Z - - - - EVRA 05:50 Z LT…" at bounding box center [640, 236] width 1098 height 417
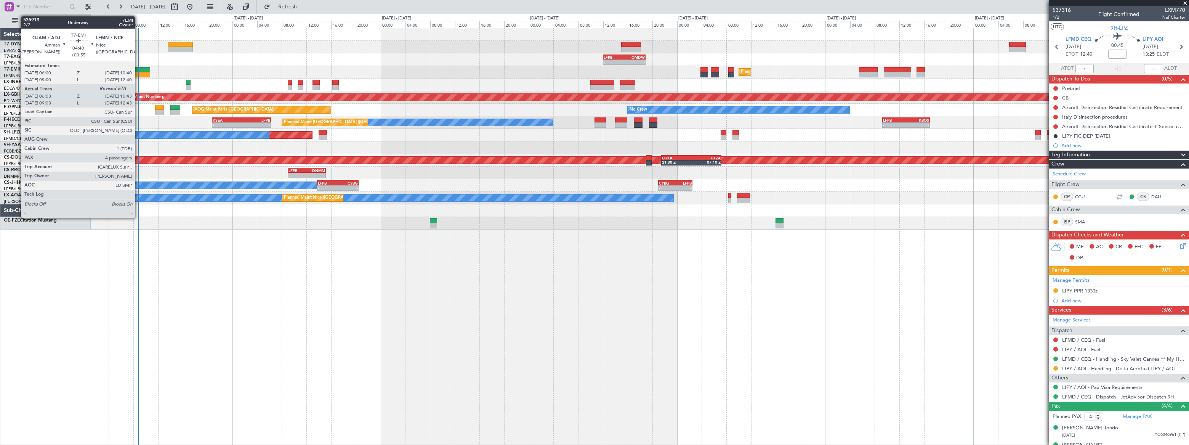
click at [138, 70] on div at bounding box center [135, 69] width 29 height 5
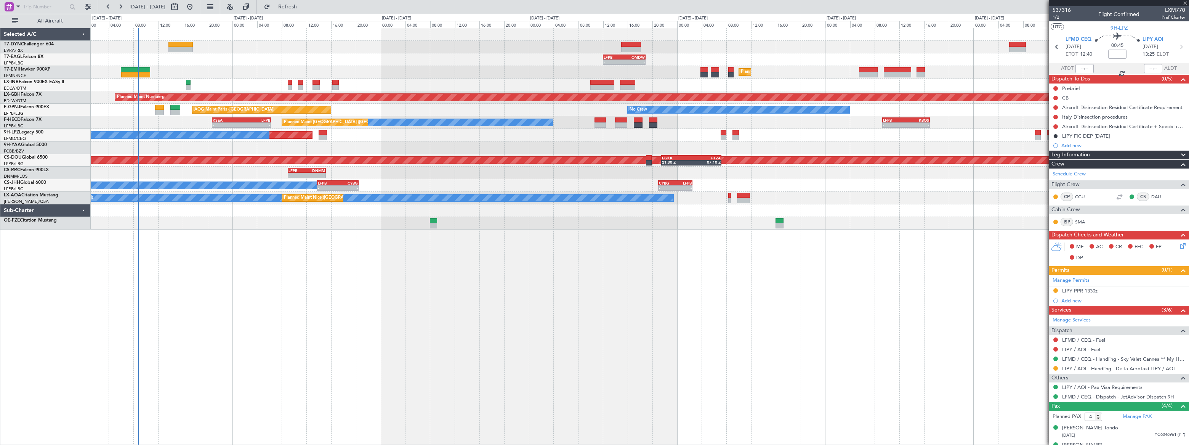
type input "+00:55"
type input "06:03"
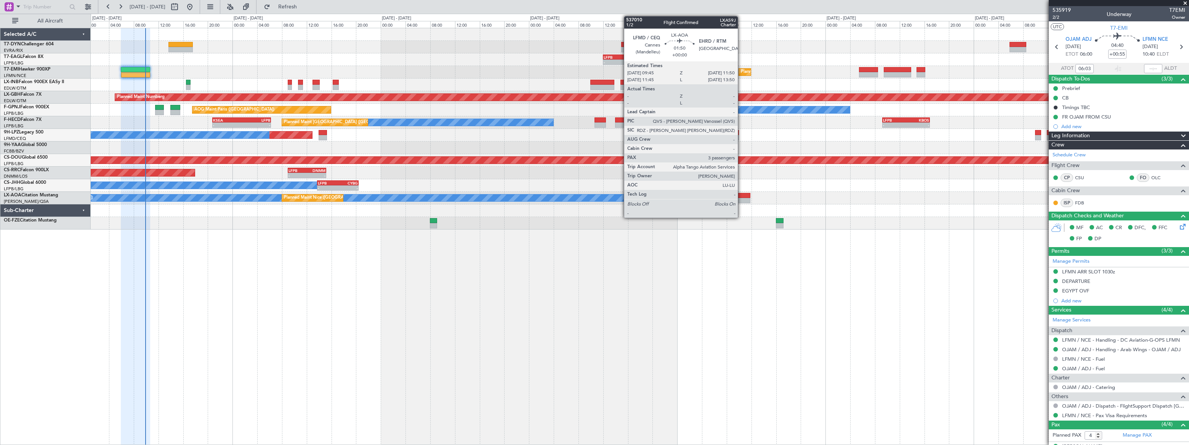
click at [742, 197] on div at bounding box center [743, 195] width 13 height 5
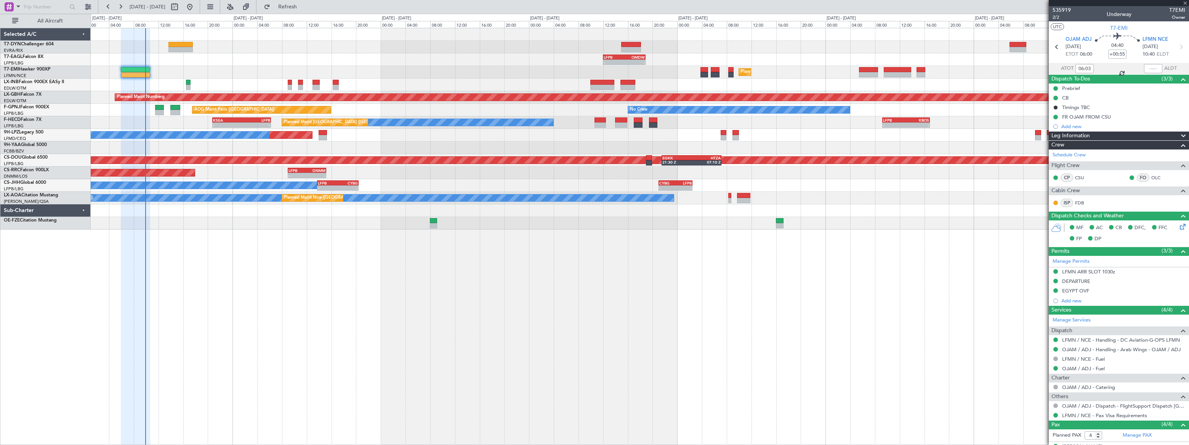
type input "3"
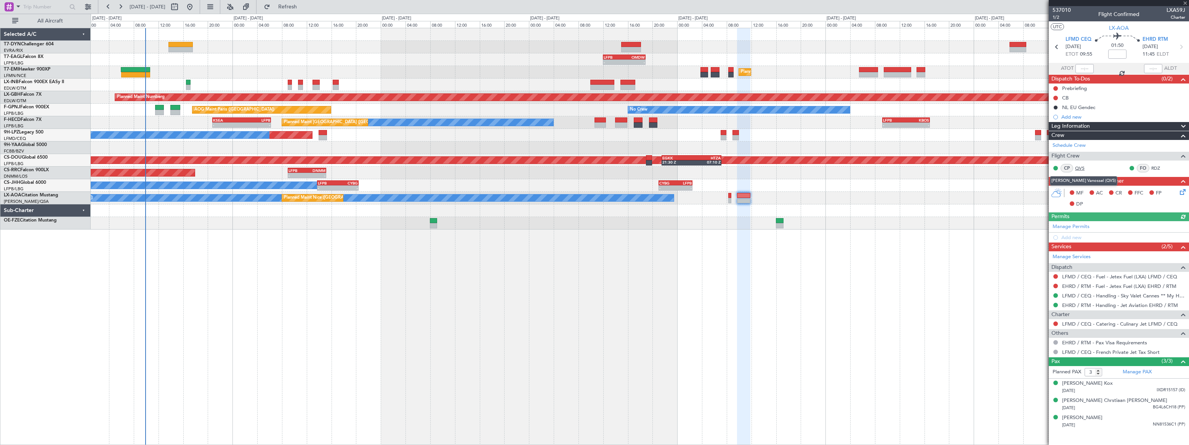
click at [1078, 165] on link "QVS" at bounding box center [1083, 168] width 17 height 7
click at [1155, 165] on link "RDZ" at bounding box center [1159, 168] width 17 height 7
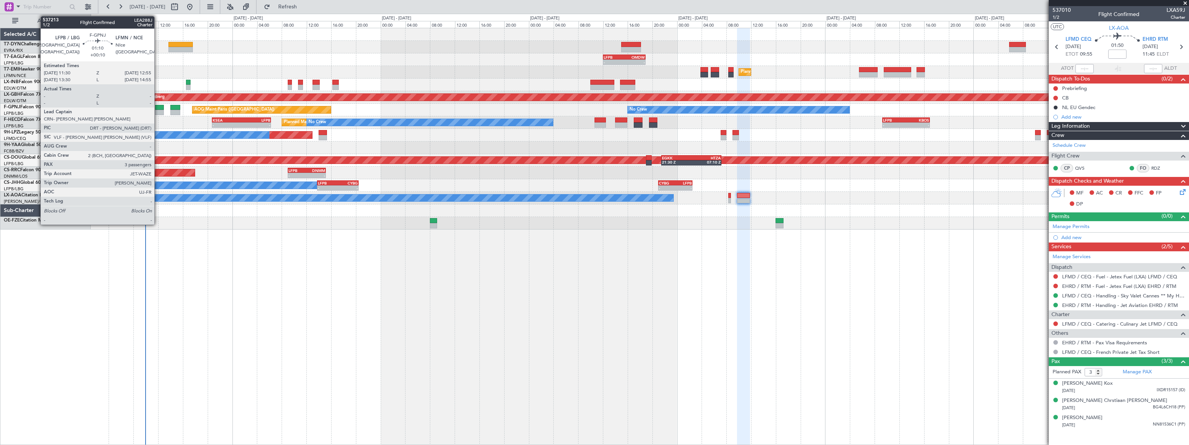
click at [158, 110] on div at bounding box center [159, 112] width 9 height 5
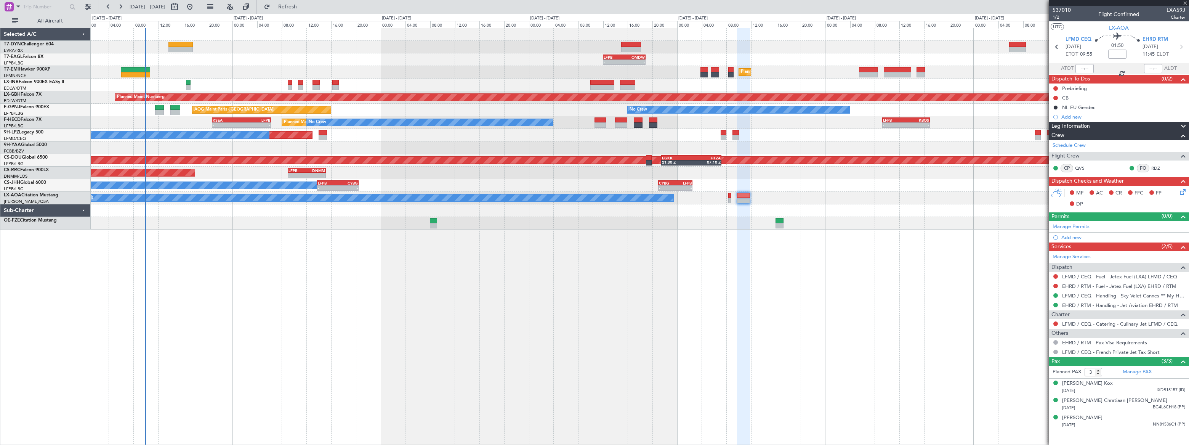
type input "+00:10"
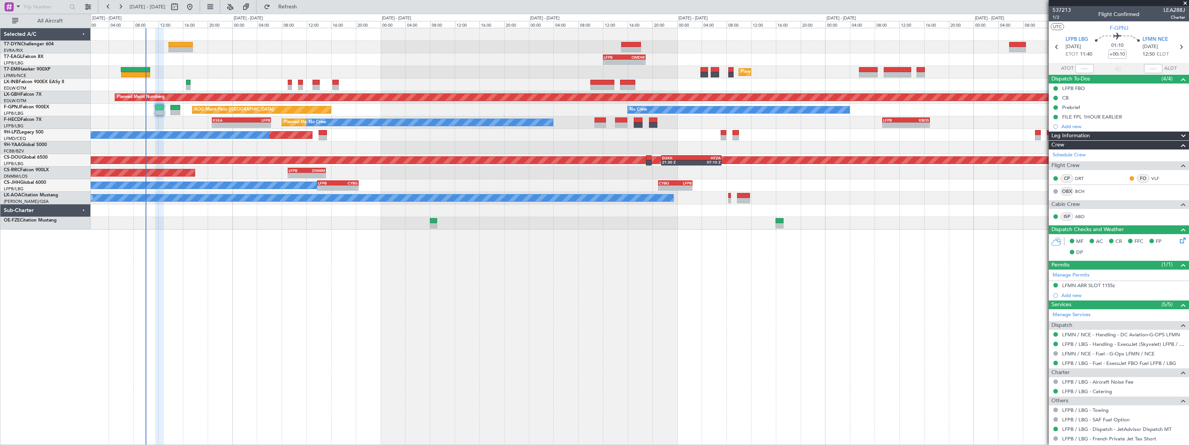
click at [378, 276] on div "Unplanned Maint Riga (Riga Intl) - - LFPB 12:00 Z OMDW 18:55 Z 00:38 Z 07:10 Z …" at bounding box center [639, 236] width 1097 height 417
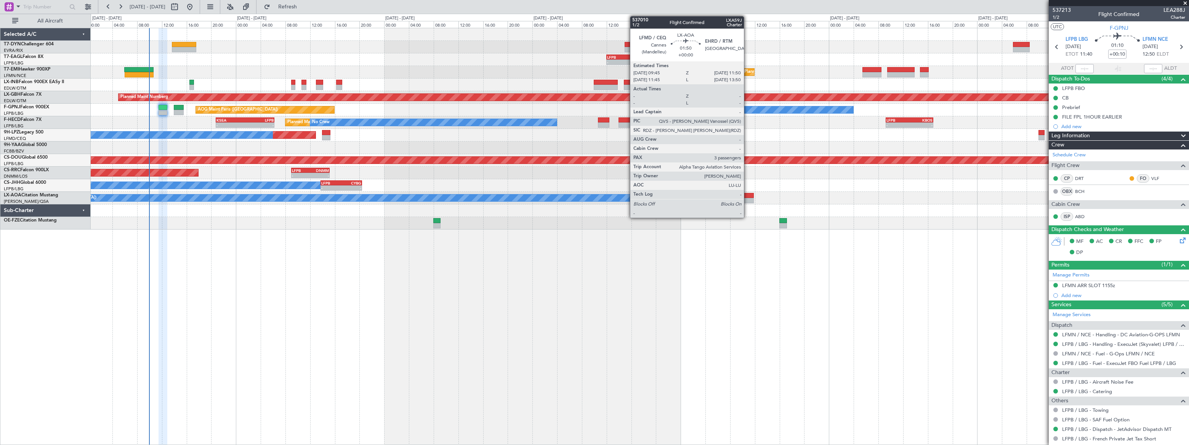
click at [747, 196] on div at bounding box center [746, 195] width 13 height 5
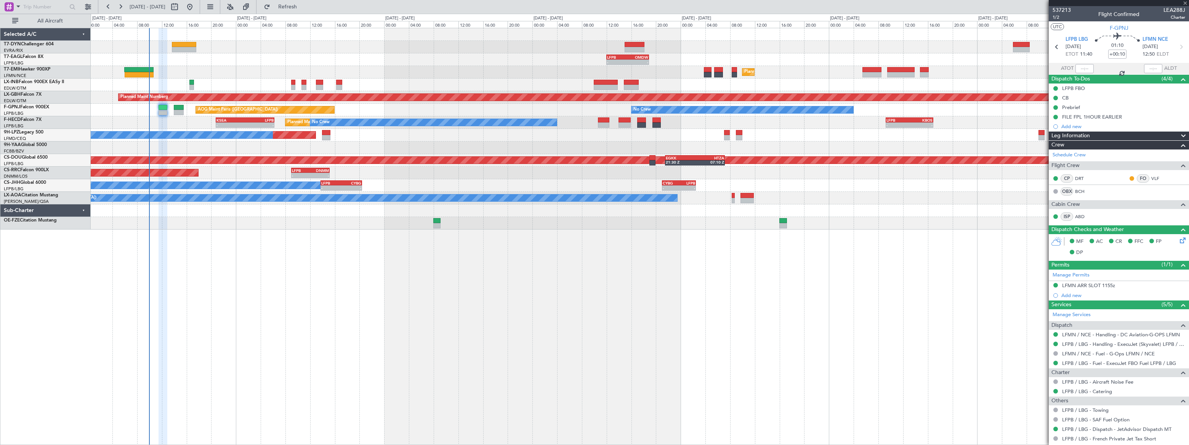
click at [750, 196] on div at bounding box center [746, 195] width 13 height 5
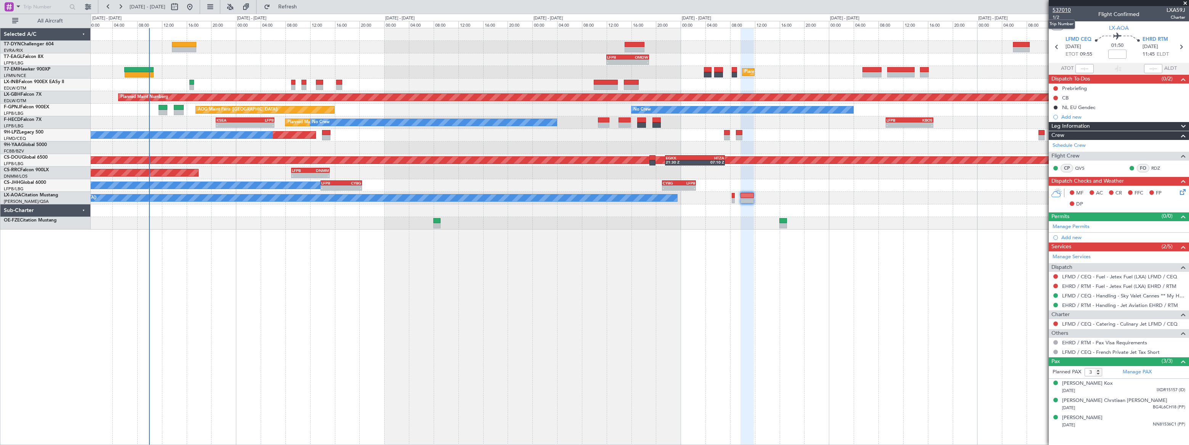
click at [1056, 9] on span "537010" at bounding box center [1061, 10] width 18 height 8
